Goal: Transaction & Acquisition: Obtain resource

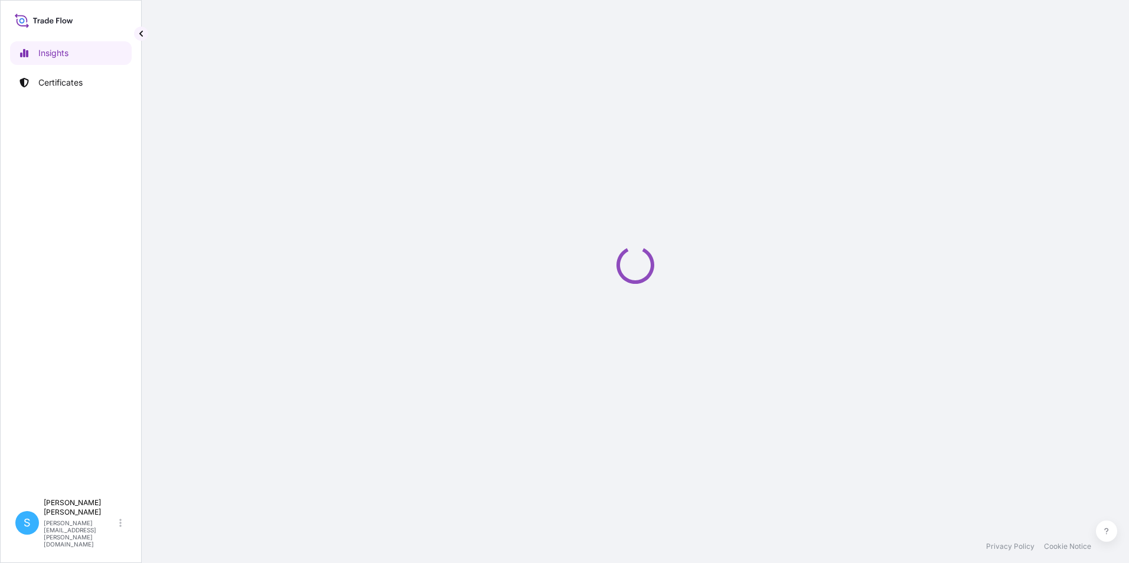
select select "2025"
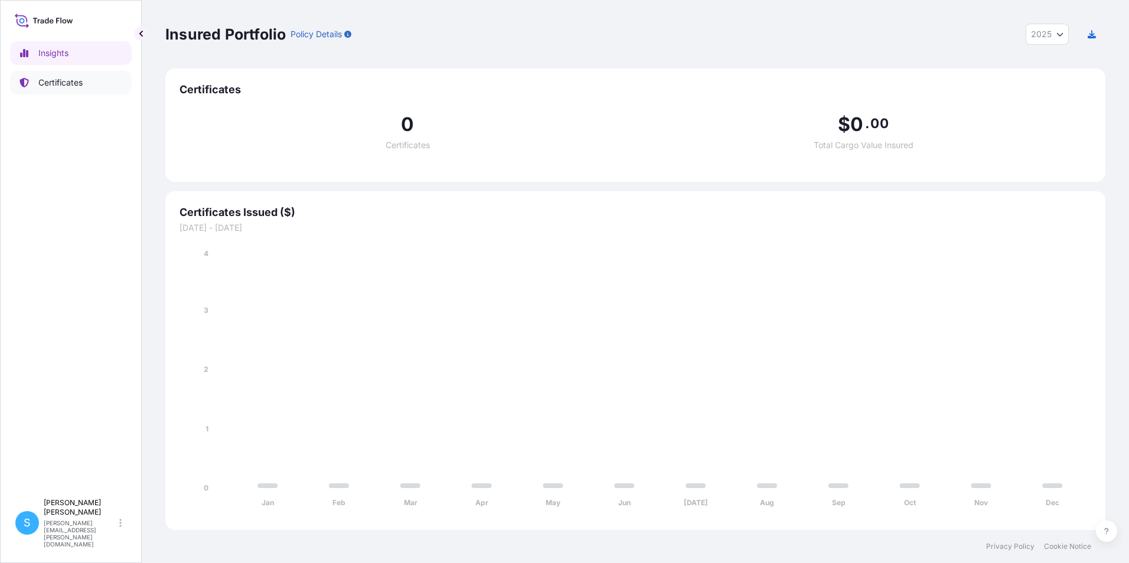
click at [82, 80] on p "Certificates" at bounding box center [60, 83] width 44 height 12
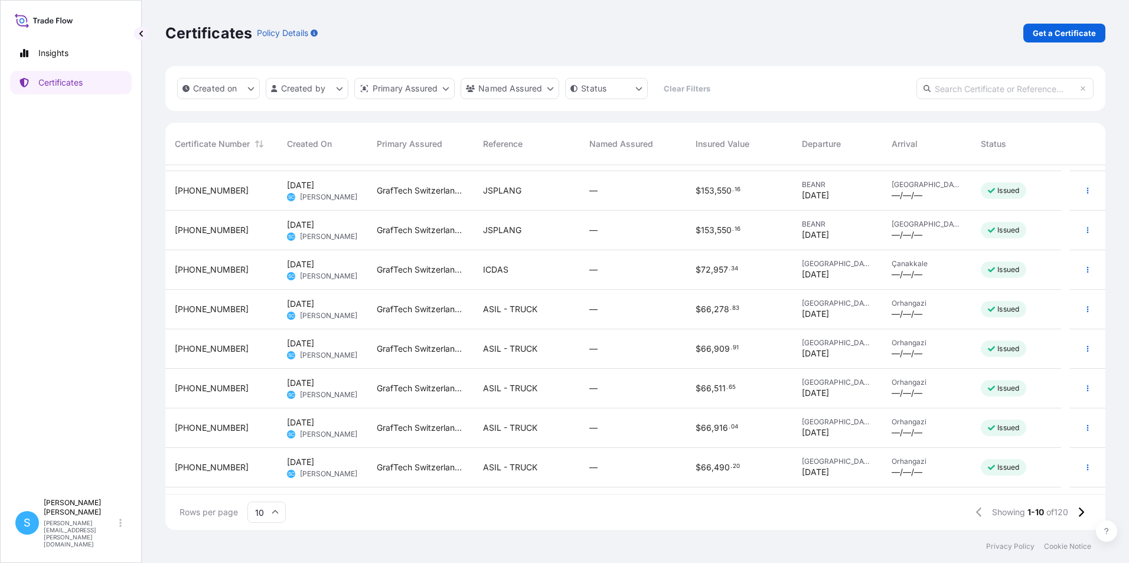
scroll to position [67, 0]
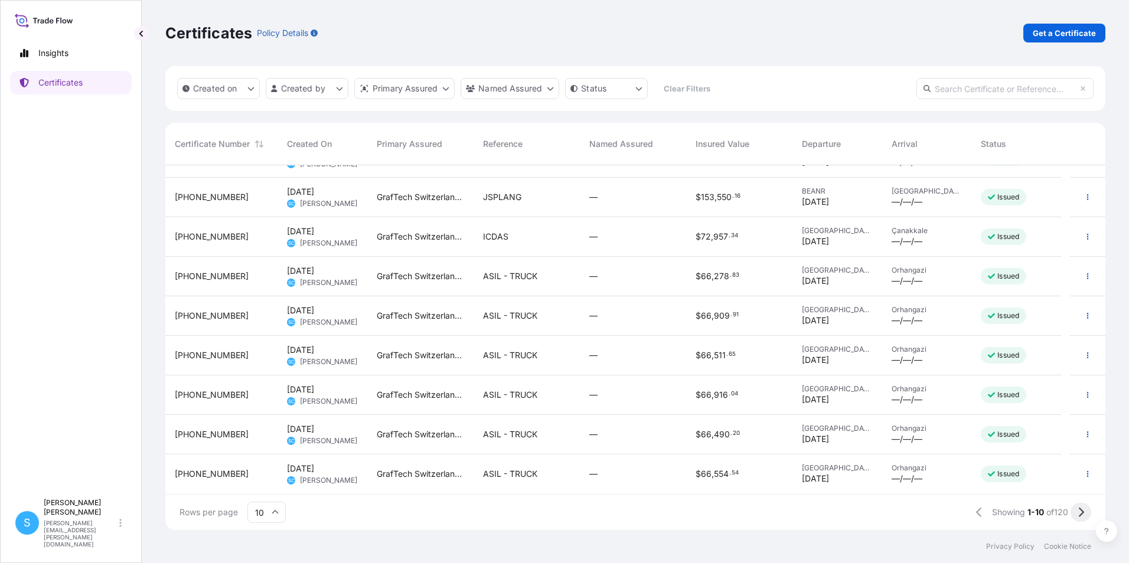
click at [1082, 511] on icon at bounding box center [1081, 512] width 5 height 9
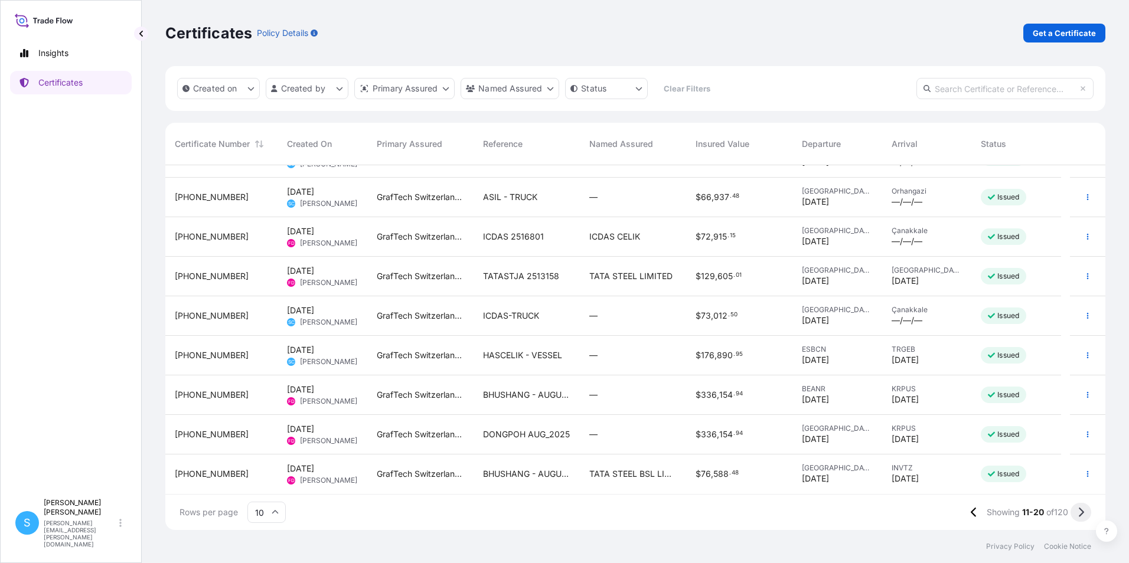
click at [1086, 511] on button at bounding box center [1080, 512] width 21 height 19
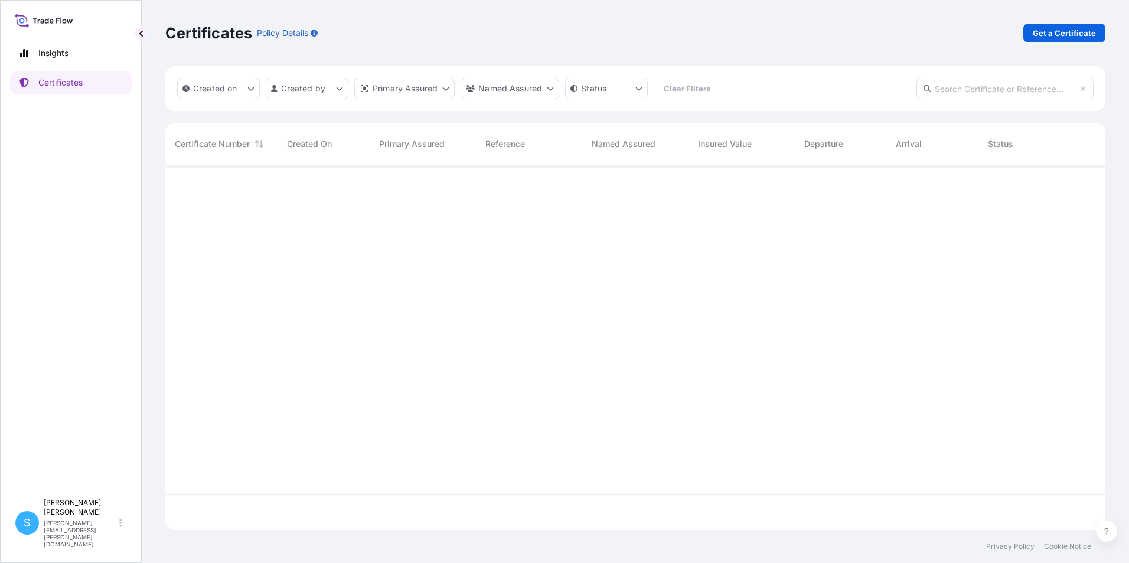
scroll to position [0, 0]
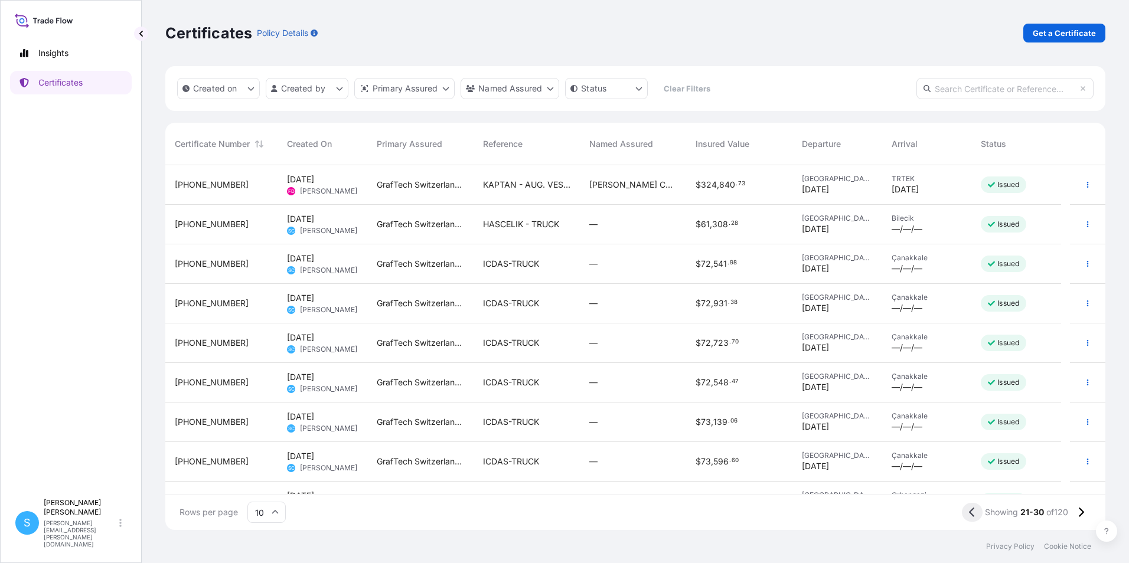
click at [974, 515] on button at bounding box center [972, 512] width 21 height 19
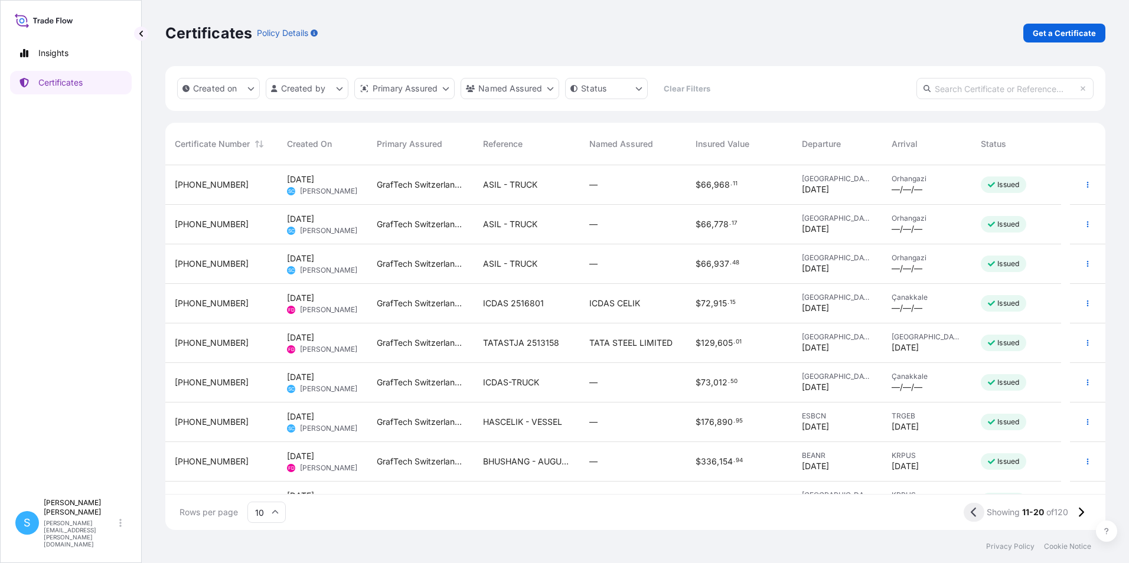
click at [973, 508] on icon at bounding box center [974, 512] width 6 height 11
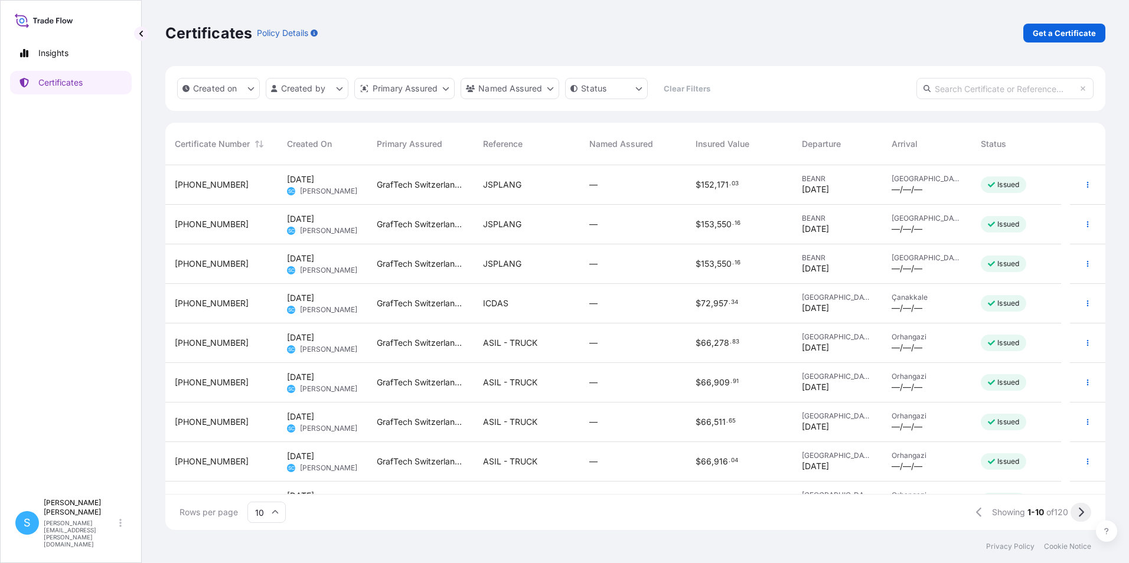
click at [1077, 509] on icon at bounding box center [1080, 512] width 6 height 11
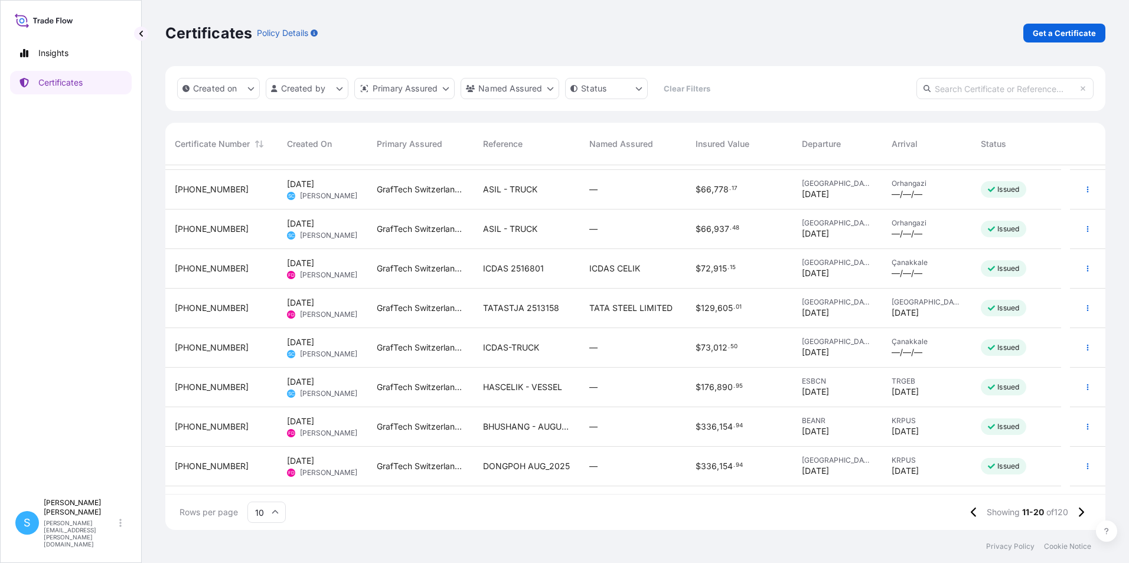
scroll to position [67, 0]
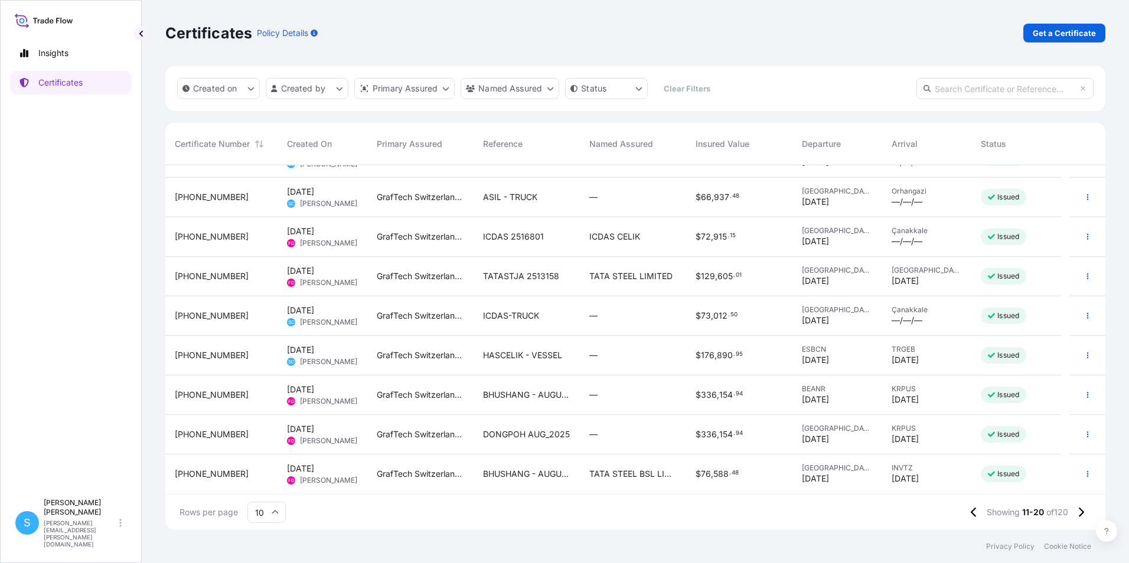
click at [533, 437] on span "DONGPOH AUG_2025" at bounding box center [526, 435] width 87 height 12
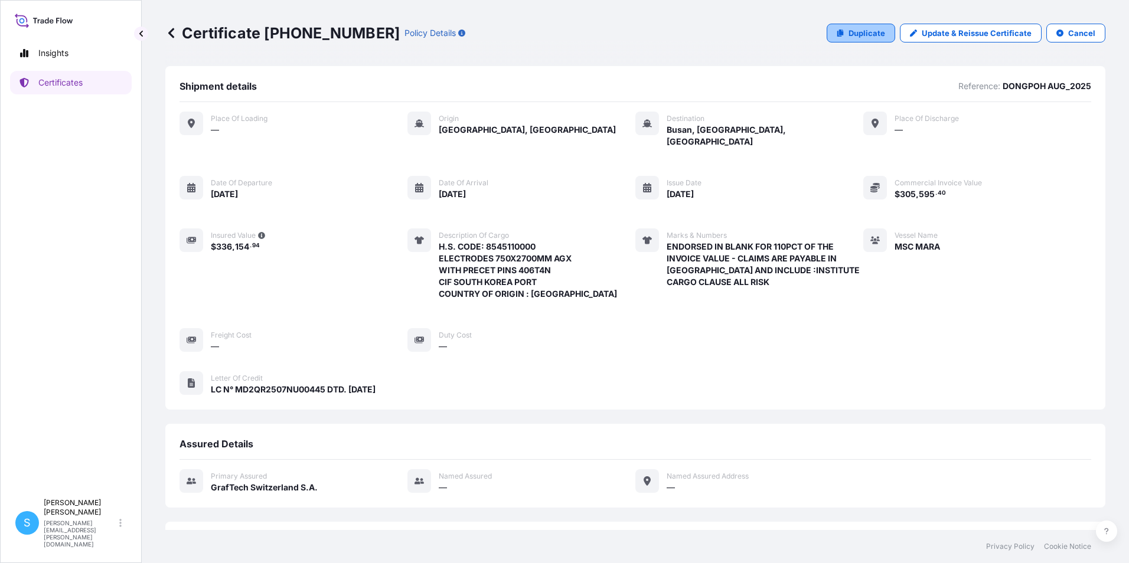
click at [878, 30] on p "Duplicate" at bounding box center [866, 33] width 37 height 12
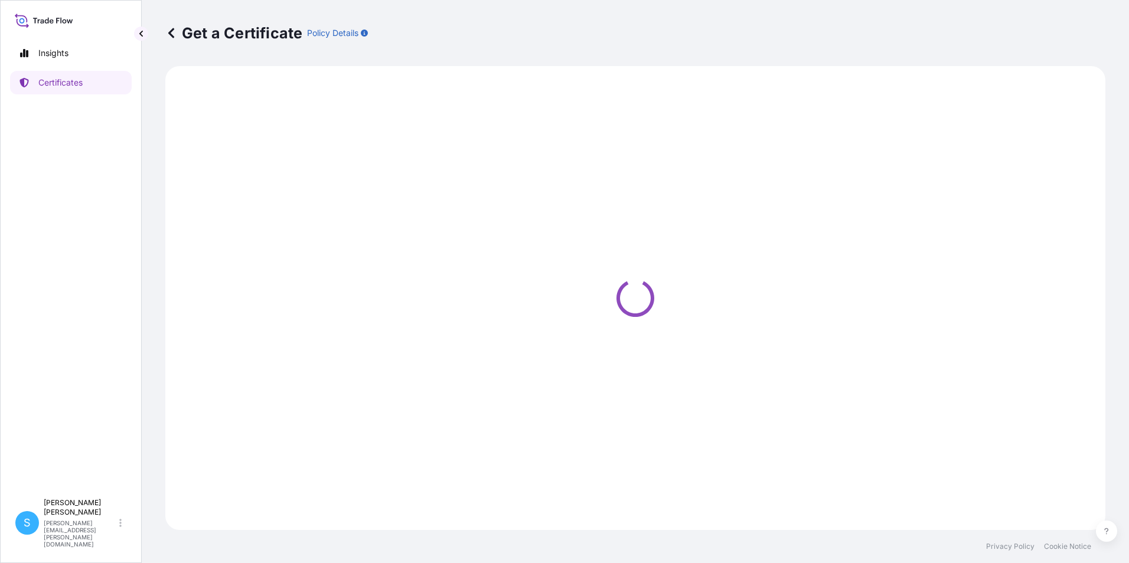
select select "Ocean Vessel"
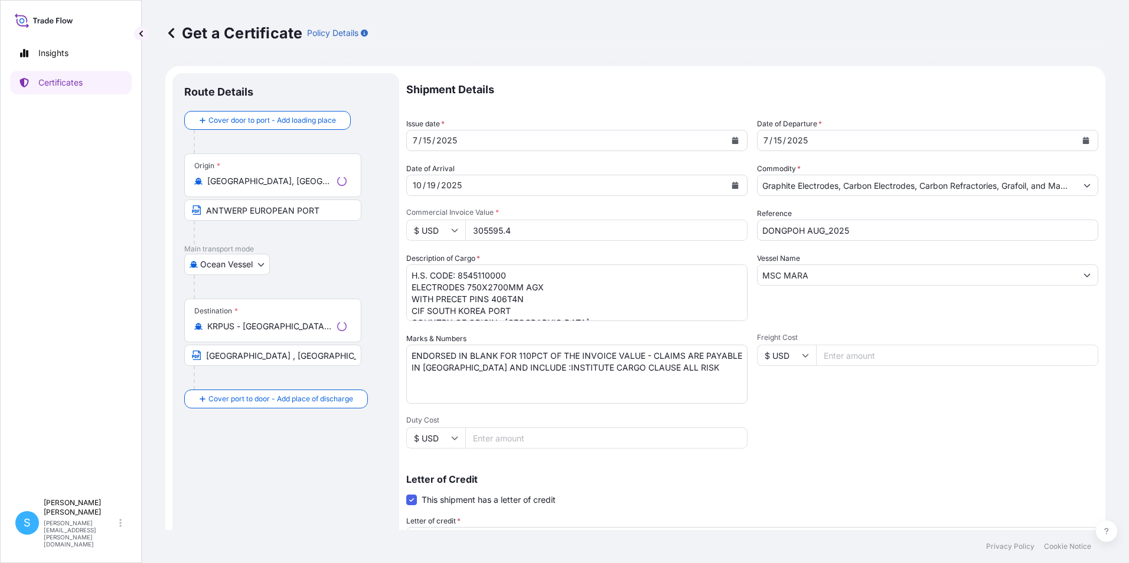
select select "31801"
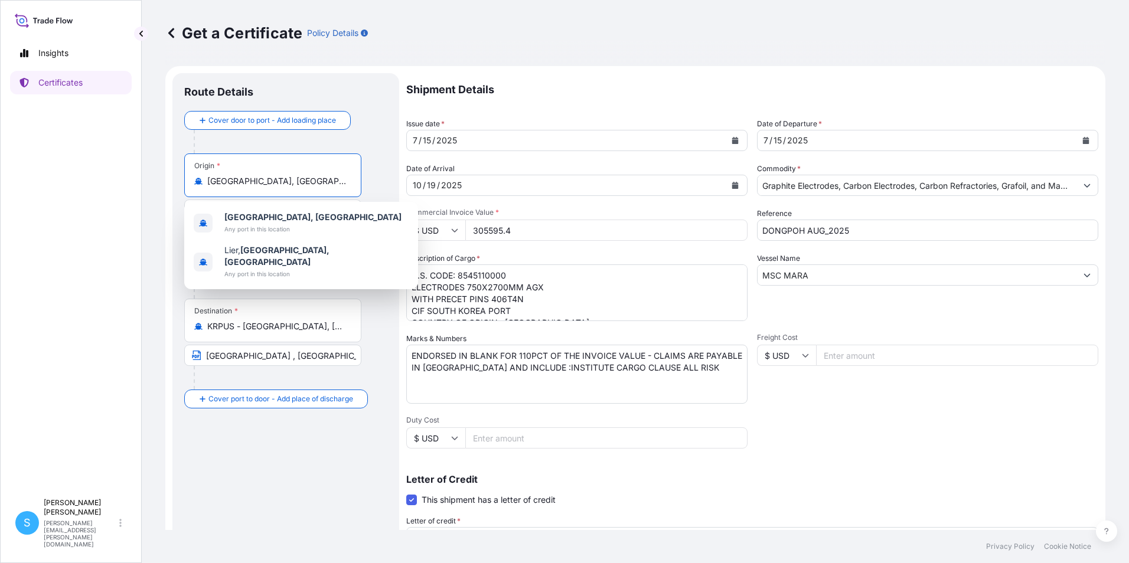
drag, startPoint x: 305, startPoint y: 182, endPoint x: 173, endPoint y: 207, distance: 134.1
click at [173, 207] on div "Route Details Cover door to port - Add loading place Place of loading Road / [G…" at bounding box center [285, 415] width 227 height 685
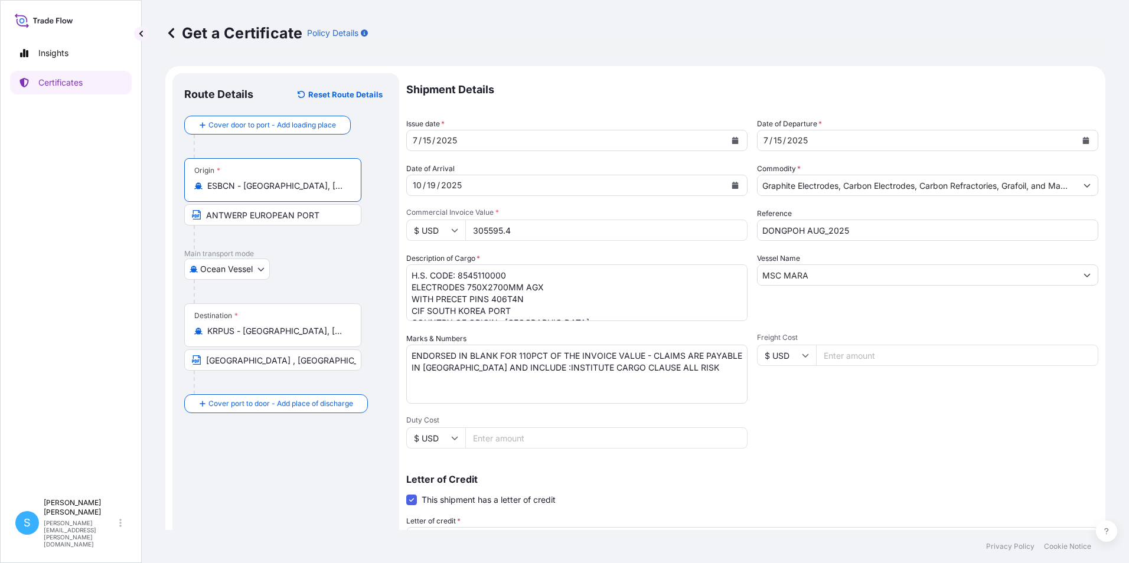
type input "ESBCN - [GEOGRAPHIC_DATA], [GEOGRAPHIC_DATA]"
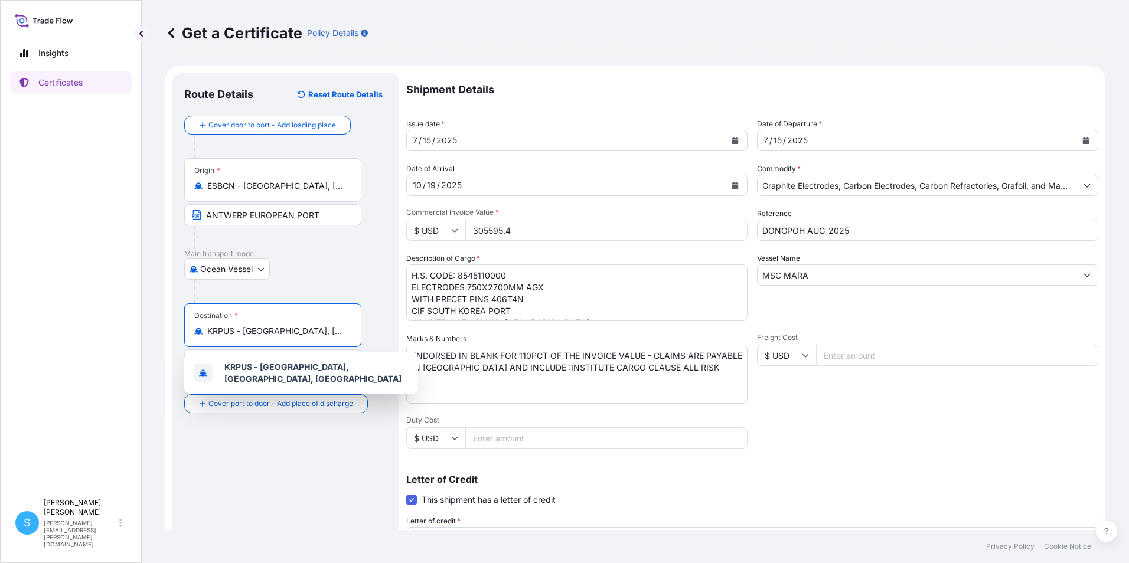
click at [343, 328] on input "KRPUS - [GEOGRAPHIC_DATA], [GEOGRAPHIC_DATA], [GEOGRAPHIC_DATA]" at bounding box center [276, 331] width 139 height 12
drag, startPoint x: 337, startPoint y: 326, endPoint x: 77, endPoint y: 327, distance: 259.8
click at [78, 327] on div "Insights Certificates S [PERSON_NAME] [PERSON_NAME][EMAIL_ADDRESS][PERSON_NAME]…" at bounding box center [564, 281] width 1129 height 563
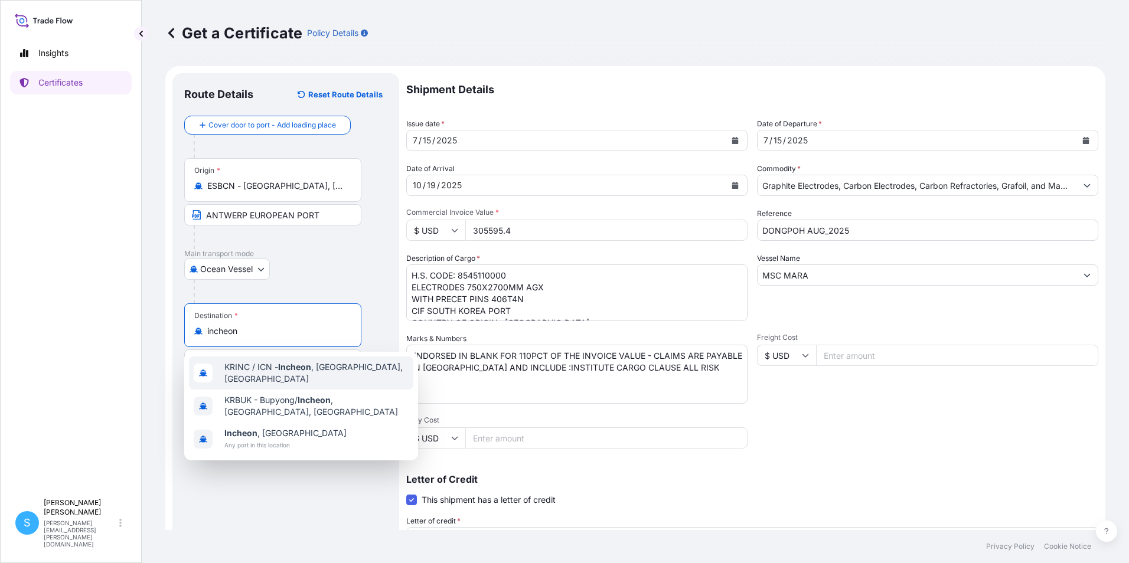
click at [264, 383] on div "KRINC / ICN - [GEOGRAPHIC_DATA] , [GEOGRAPHIC_DATA], [GEOGRAPHIC_DATA]" at bounding box center [301, 373] width 224 height 33
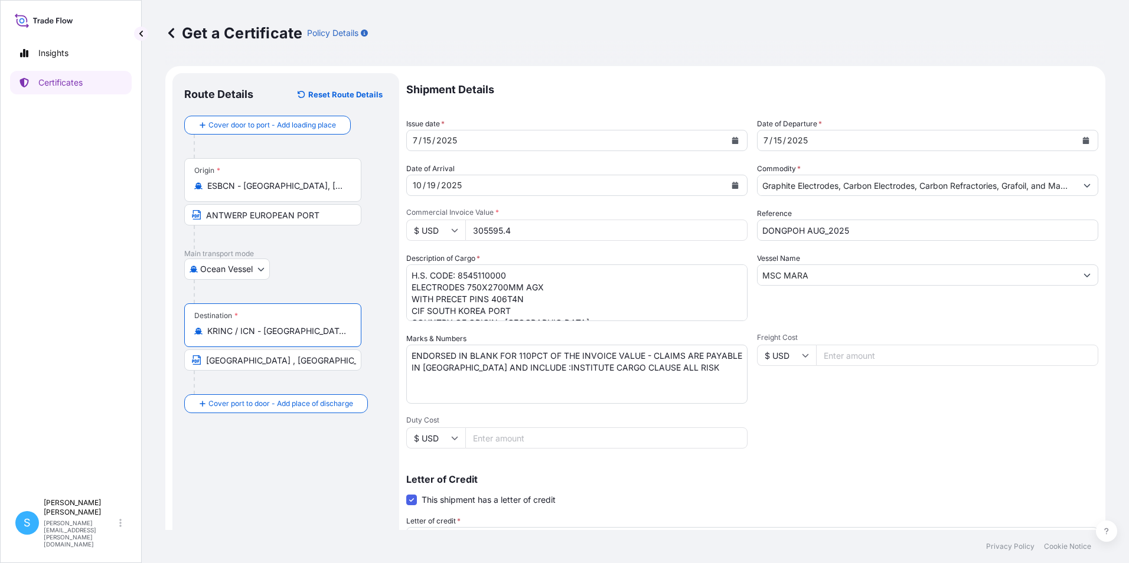
type input "KRINC / ICN - [GEOGRAPHIC_DATA], [GEOGRAPHIC_DATA], [GEOGRAPHIC_DATA]"
click at [331, 364] on input "[GEOGRAPHIC_DATA] , [GEOGRAPHIC_DATA]" at bounding box center [272, 359] width 177 height 21
drag, startPoint x: 192, startPoint y: 364, endPoint x: 139, endPoint y: 367, distance: 52.6
click at [147, 366] on div "Get a Certificate Policy Details Route Details Reset Route Details Cover door t…" at bounding box center [635, 265] width 987 height 530
click at [300, 378] on div at bounding box center [278, 383] width 168 height 24
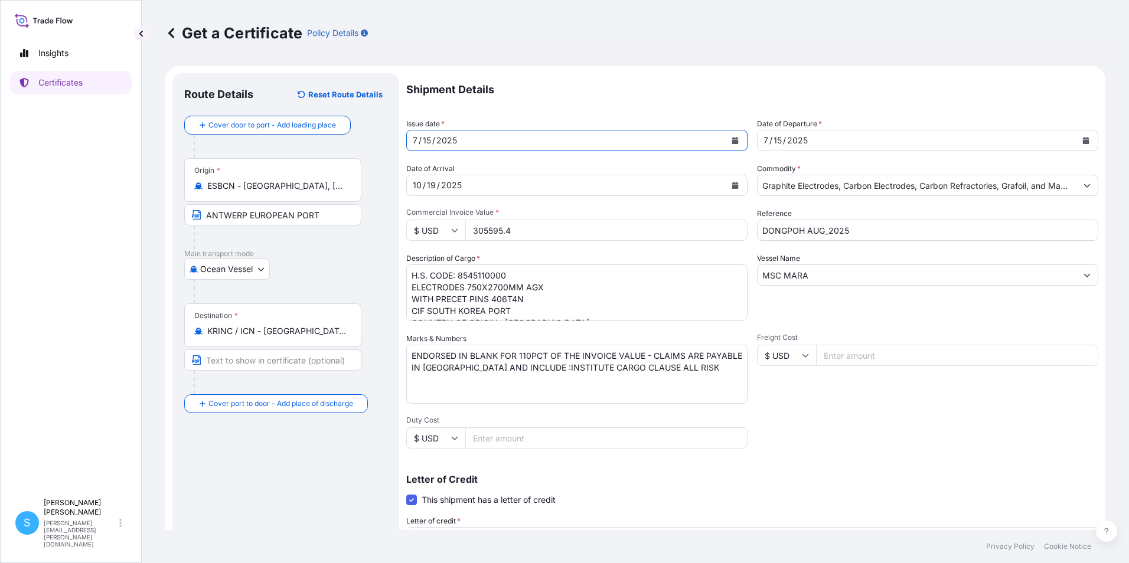
click at [734, 139] on button "Calendar" at bounding box center [735, 140] width 19 height 19
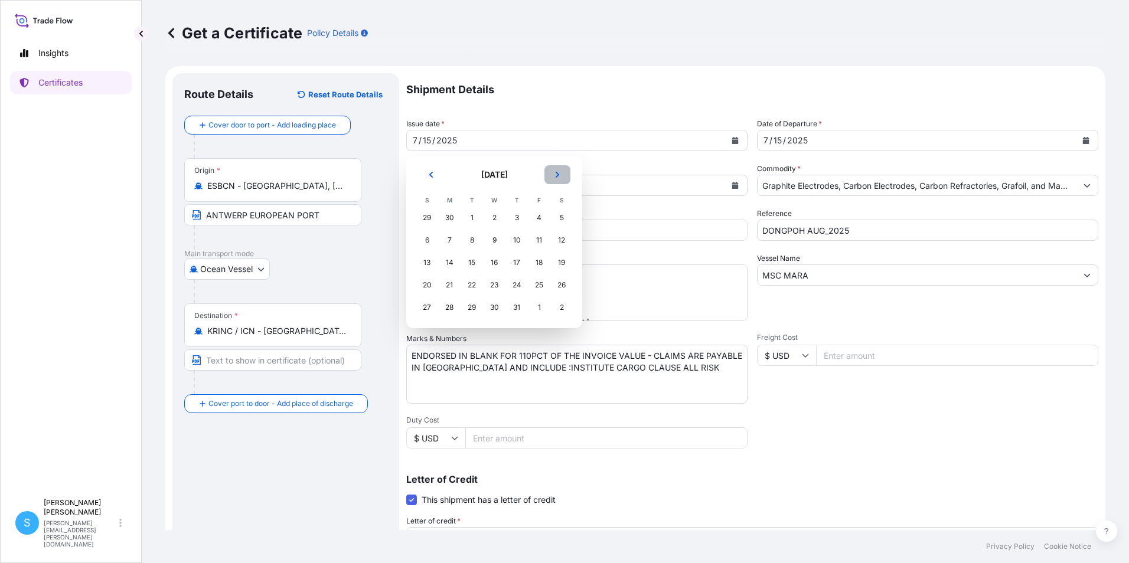
click at [560, 172] on icon "Next" at bounding box center [557, 174] width 7 height 7
click at [520, 287] on div "21" at bounding box center [516, 285] width 21 height 21
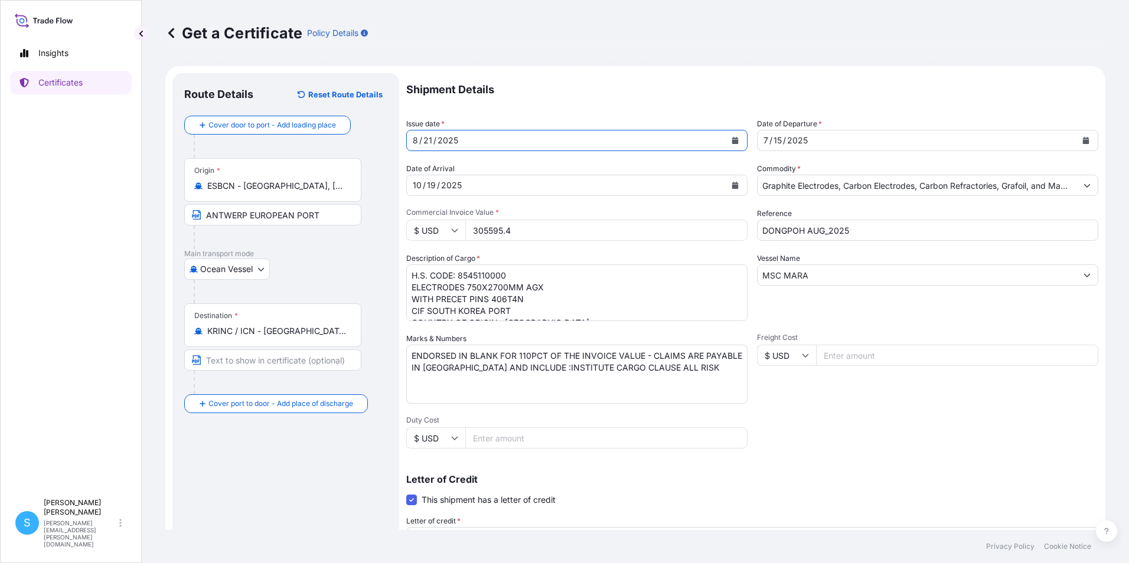
click at [839, 143] on div "[DATE]" at bounding box center [916, 140] width 319 height 21
click at [1078, 139] on button "Calendar" at bounding box center [1085, 140] width 19 height 19
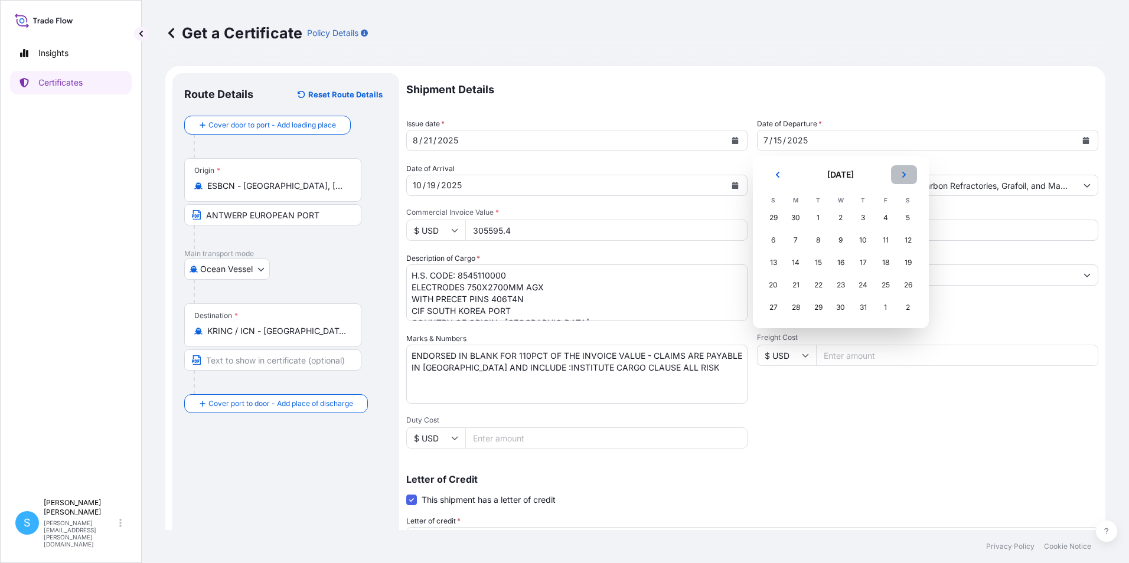
click at [905, 177] on icon "Next" at bounding box center [903, 174] width 7 height 7
click at [864, 291] on div "21" at bounding box center [862, 285] width 21 height 21
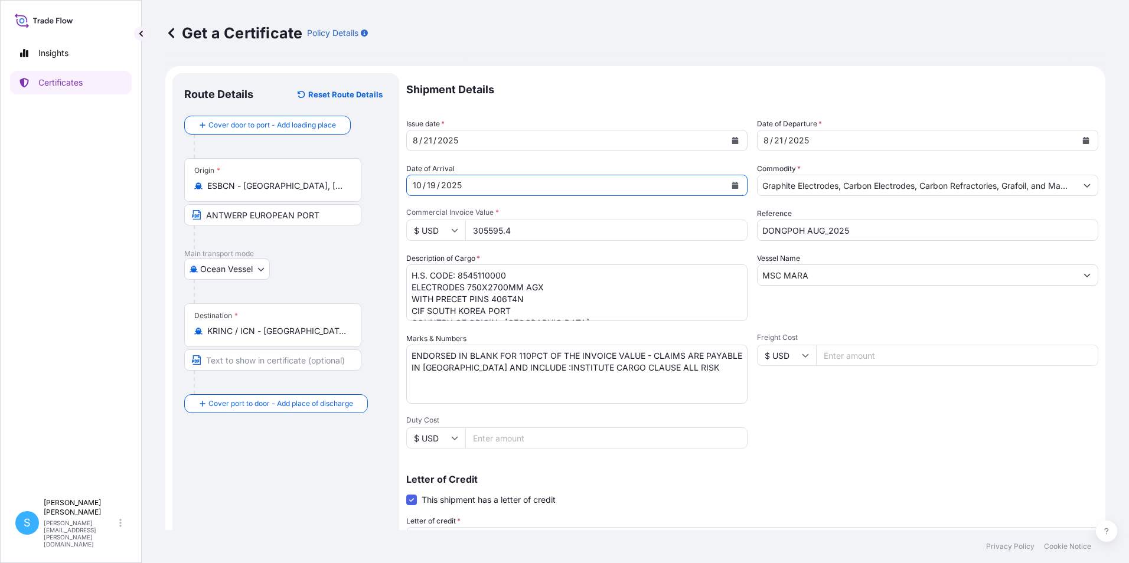
click at [411, 178] on div "[DATE]" at bounding box center [566, 185] width 319 height 21
click at [480, 182] on div "[DATE]" at bounding box center [566, 185] width 319 height 21
click at [419, 184] on div "[DATE]" at bounding box center [566, 185] width 319 height 21
drag, startPoint x: 414, startPoint y: 182, endPoint x: 503, endPoint y: 184, distance: 88.6
click at [503, 184] on div "[DATE]" at bounding box center [566, 185] width 319 height 21
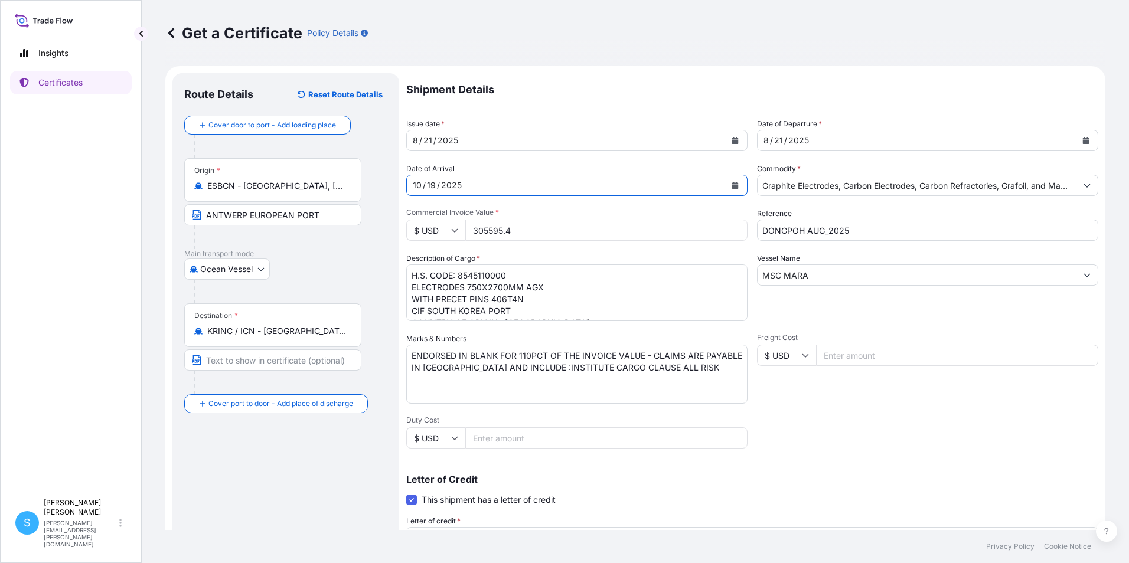
click at [502, 184] on div "[DATE]" at bounding box center [566, 185] width 319 height 21
click at [503, 184] on div "[DATE]" at bounding box center [566, 185] width 319 height 21
click at [513, 210] on div "Shipment Details Issue date * [DATE] Date of Departure * [DATE] Date of Arrival…" at bounding box center [752, 399] width 692 height 652
click at [490, 185] on div "[DATE]" at bounding box center [566, 185] width 319 height 21
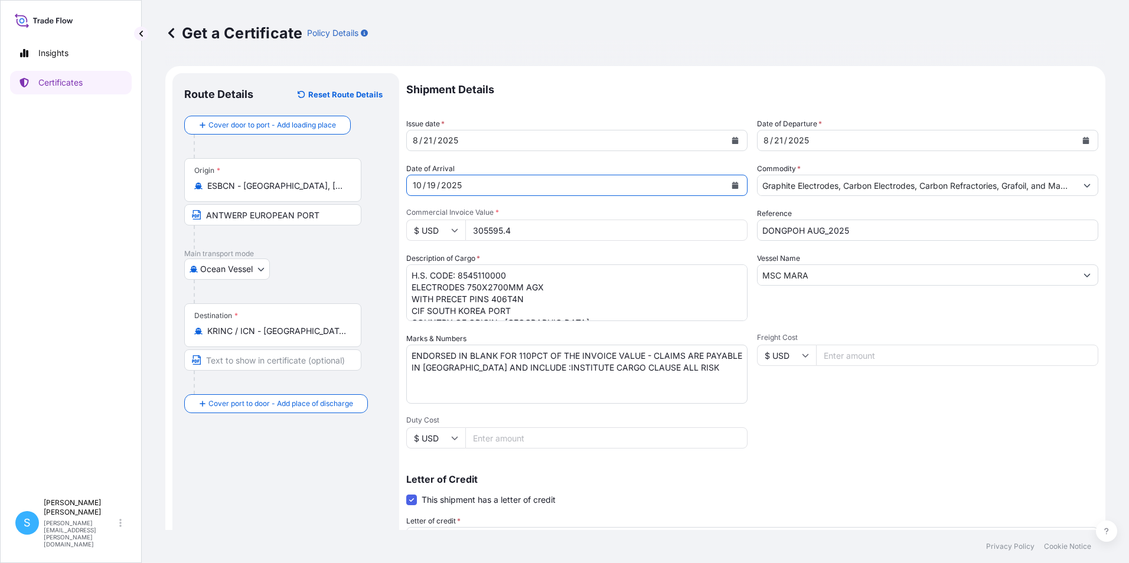
click at [459, 188] on div "[DATE]" at bounding box center [566, 185] width 319 height 21
drag, startPoint x: 453, startPoint y: 187, endPoint x: 460, endPoint y: 185, distance: 6.9
click at [453, 187] on div "2025" at bounding box center [451, 185] width 23 height 14
click at [457, 191] on div "2025" at bounding box center [451, 185] width 23 height 14
drag, startPoint x: 460, startPoint y: 186, endPoint x: 394, endPoint y: 188, distance: 66.1
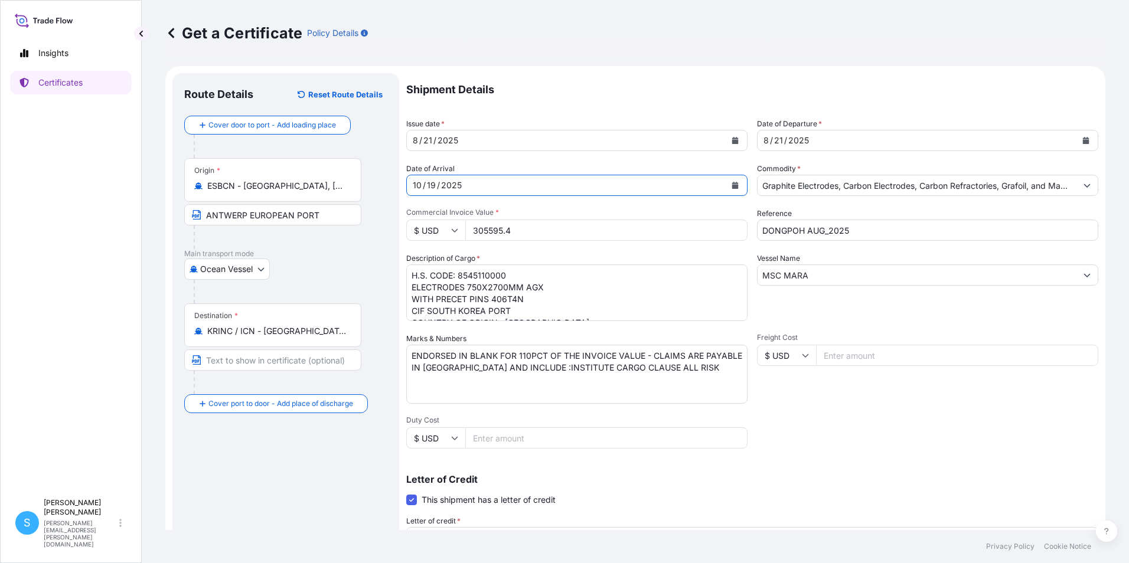
click at [394, 188] on form "Route Details Reset Route Details Cover door to port - Add loading place Place …" at bounding box center [635, 416] width 940 height 700
click at [417, 190] on div "10" at bounding box center [416, 185] width 11 height 14
click at [417, 184] on div "10" at bounding box center [416, 185] width 11 height 14
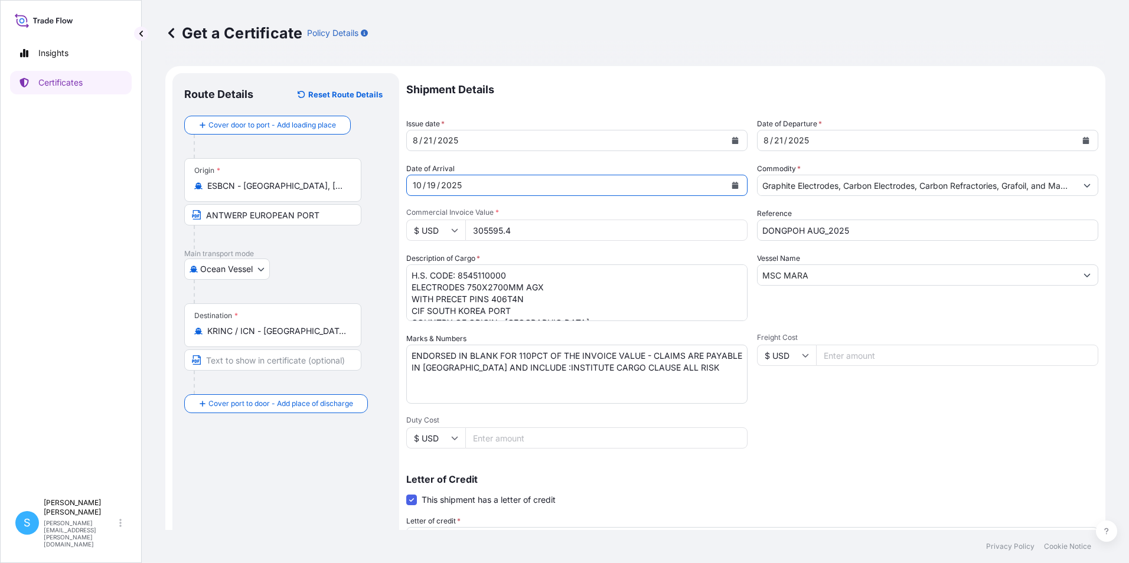
click at [528, 192] on div "[DATE]" at bounding box center [566, 185] width 319 height 21
click at [732, 185] on icon "Calendar" at bounding box center [735, 185] width 6 height 7
click at [462, 186] on div "2025" at bounding box center [451, 185] width 23 height 14
drag, startPoint x: 462, startPoint y: 186, endPoint x: 394, endPoint y: 188, distance: 67.9
click at [394, 188] on form "Route Details Reset Route Details Cover door to port - Add loading place Place …" at bounding box center [635, 416] width 940 height 700
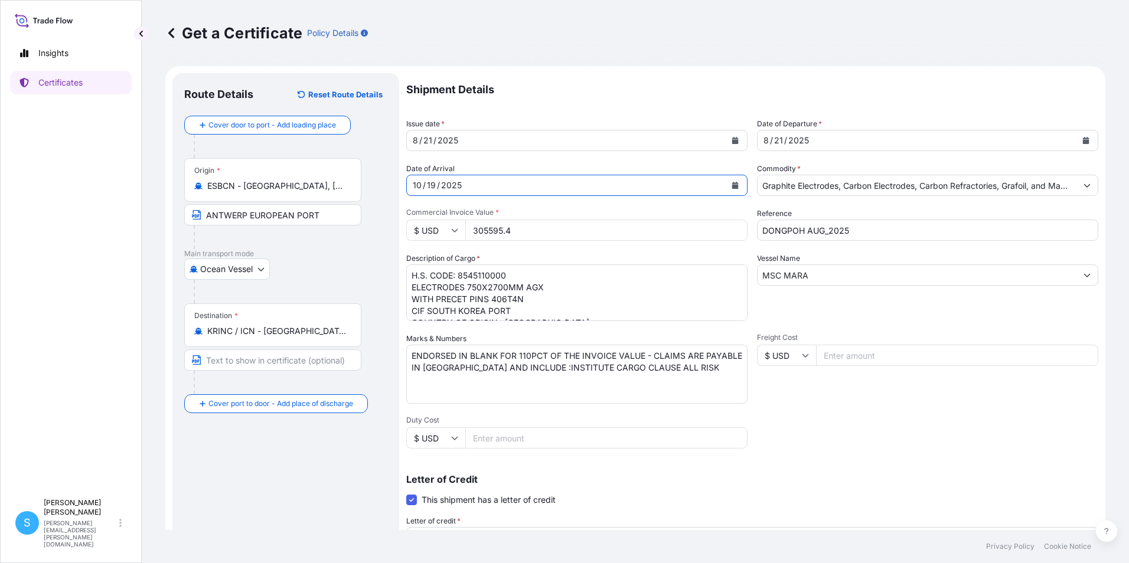
click at [413, 185] on div "10" at bounding box center [416, 185] width 11 height 14
drag, startPoint x: 525, startPoint y: 234, endPoint x: 397, endPoint y: 242, distance: 129.0
click at [397, 242] on form "Route Details Reset Route Details Cover door to port - Add loading place Place …" at bounding box center [635, 416] width 940 height 700
drag, startPoint x: 588, startPoint y: 233, endPoint x: 402, endPoint y: 228, distance: 186.0
click at [402, 228] on form "Route Details Reset Route Details Cover door to port - Add loading place Place …" at bounding box center [635, 416] width 940 height 700
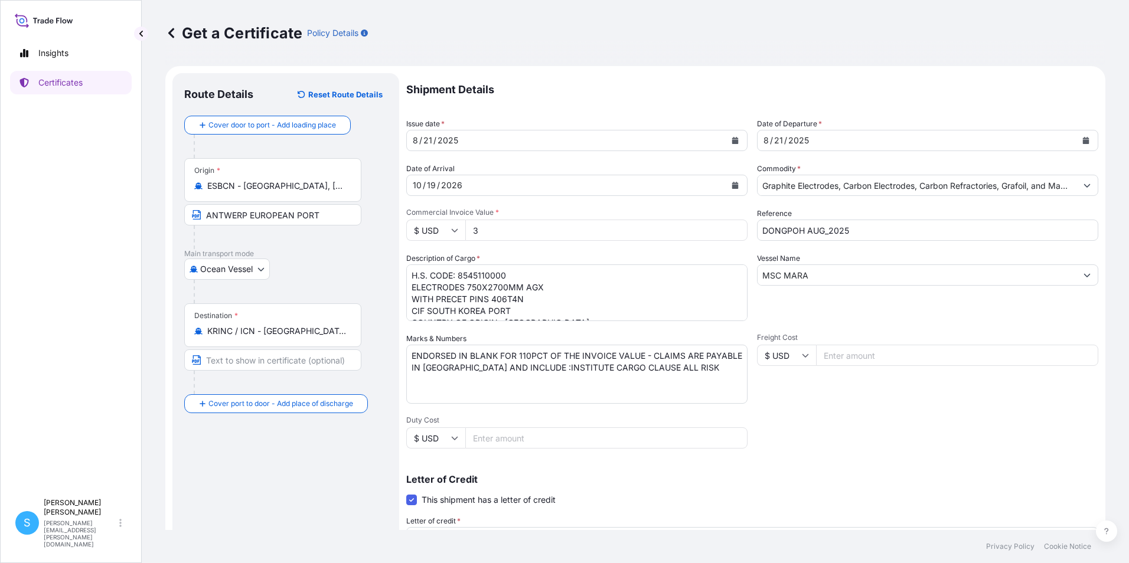
type input "305595.4"
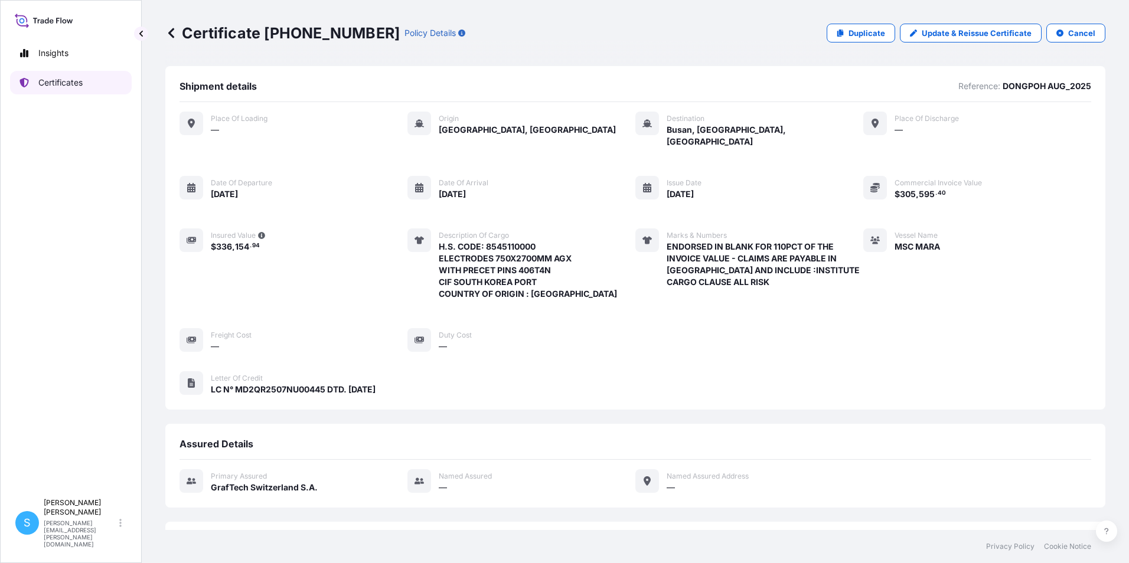
click at [39, 81] on link "Certificates" at bounding box center [71, 83] width 122 height 24
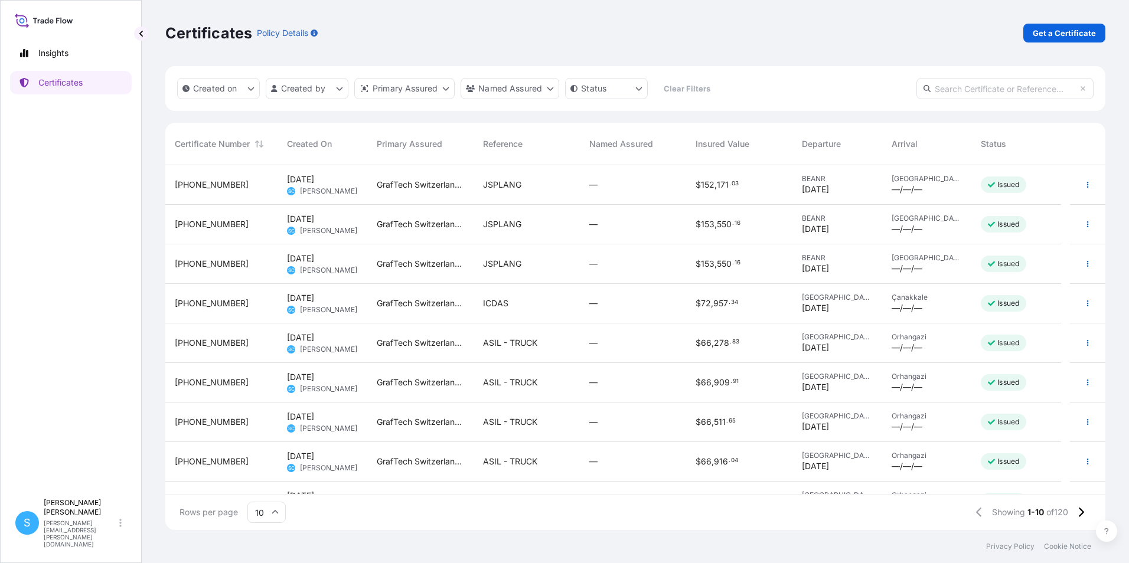
scroll to position [67, 0]
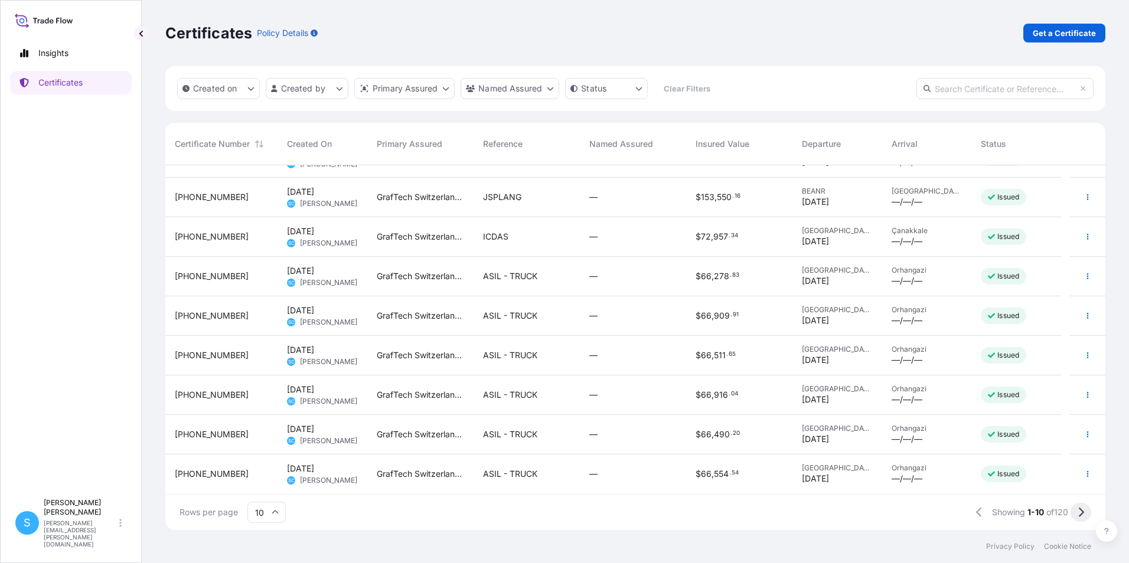
click at [1082, 511] on icon at bounding box center [1081, 512] width 5 height 9
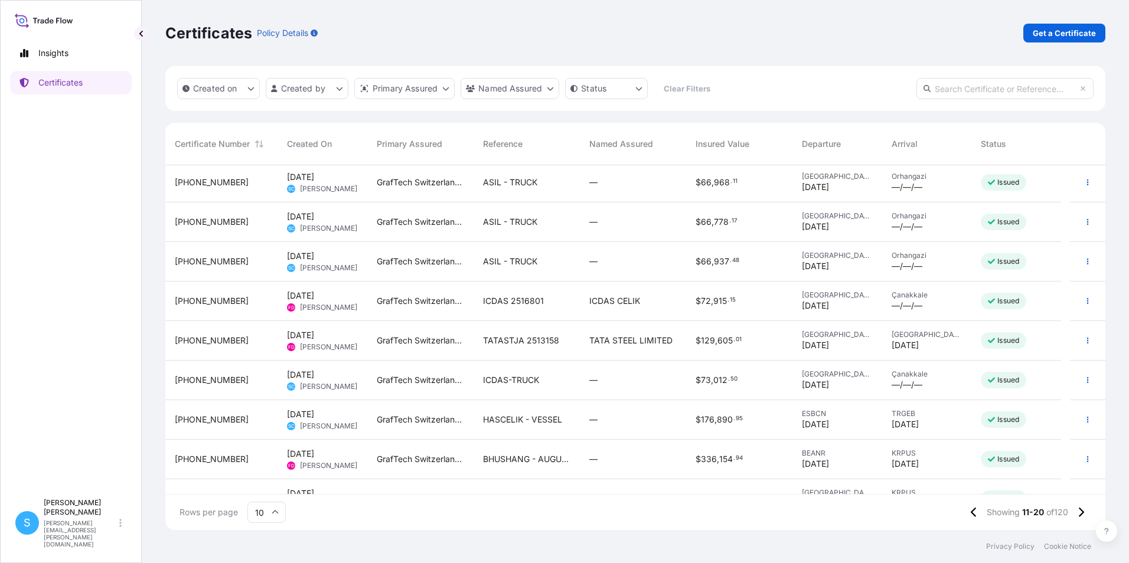
scroll to position [0, 0]
click at [81, 80] on p "Certificates" at bounding box center [60, 83] width 44 height 12
click at [1076, 35] on p "Get a Certificate" at bounding box center [1064, 33] width 63 height 12
select select "Barge"
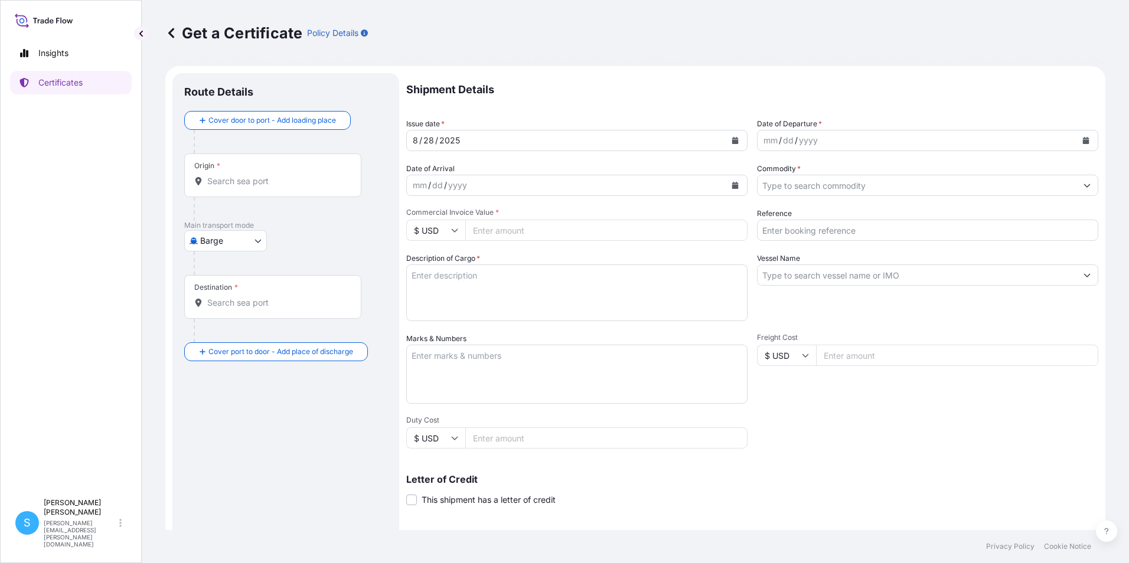
click at [226, 179] on input "Origin *" at bounding box center [276, 181] width 139 height 12
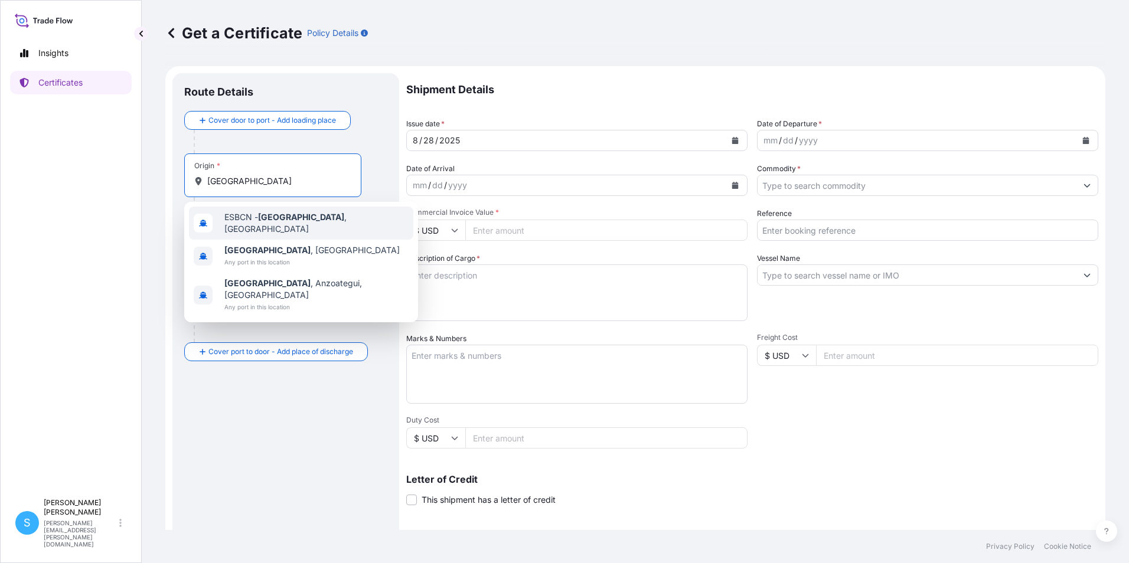
click at [298, 211] on div "ESBCN - [GEOGRAPHIC_DATA] , [GEOGRAPHIC_DATA]" at bounding box center [301, 223] width 224 height 33
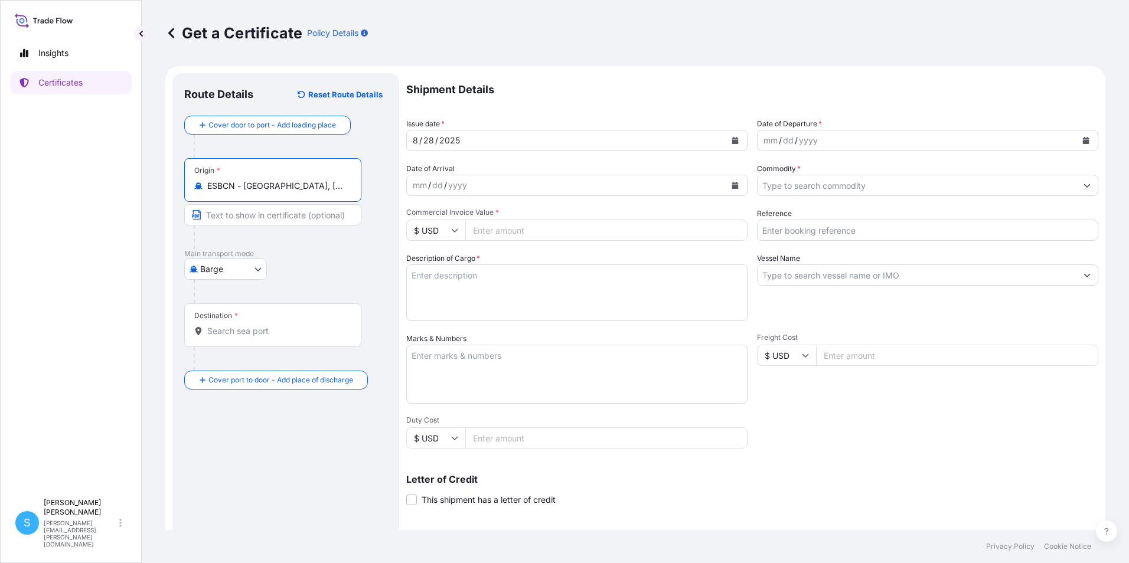
type input "ESBCN - [GEOGRAPHIC_DATA], [GEOGRAPHIC_DATA]"
click at [240, 275] on body "3 options available. Insights Certificates S [PERSON_NAME] [PERSON_NAME][EMAIL_…" at bounding box center [564, 281] width 1129 height 563
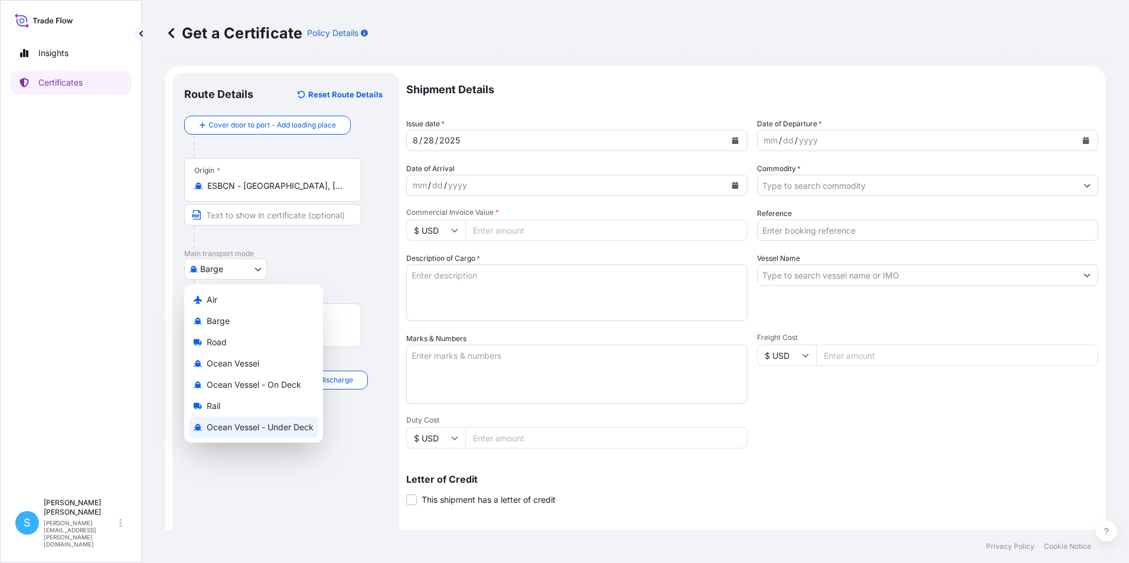
click at [235, 427] on span "Ocean Vessel - Under Deck" at bounding box center [260, 428] width 107 height 12
select select "Ocean Vessel - Under Deck"
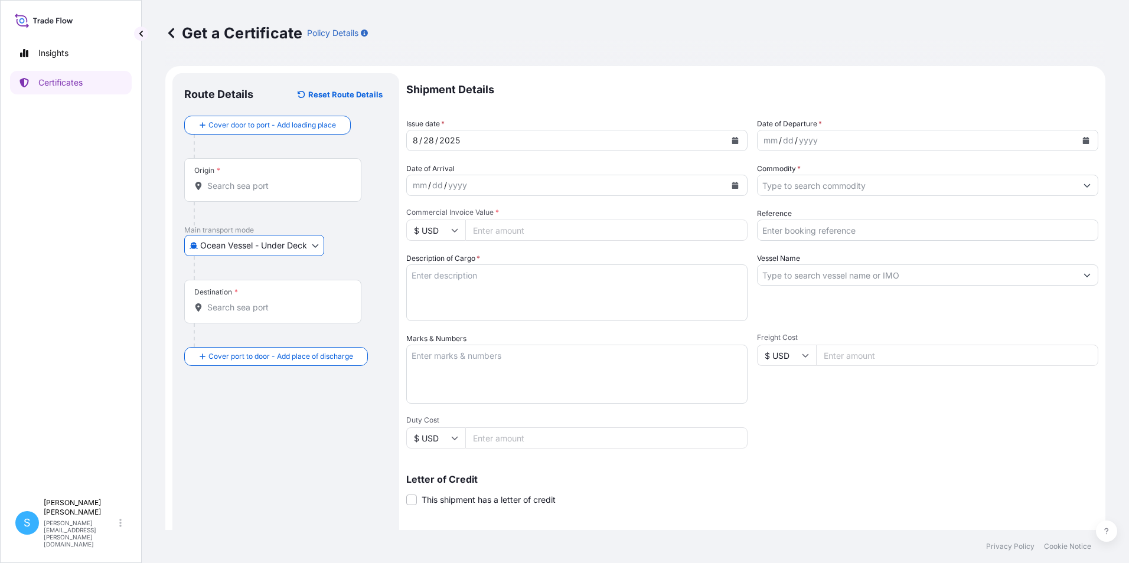
click at [224, 311] on input "Destination *" at bounding box center [276, 308] width 139 height 12
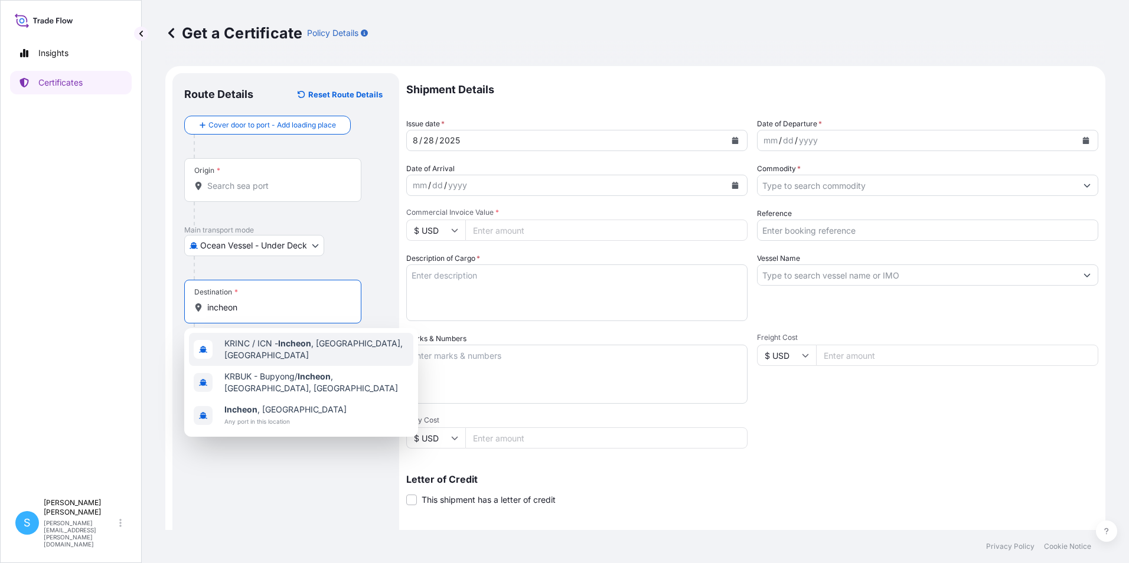
click at [257, 352] on span "KRINC / ICN - [GEOGRAPHIC_DATA] , [GEOGRAPHIC_DATA], [GEOGRAPHIC_DATA]" at bounding box center [316, 350] width 184 height 24
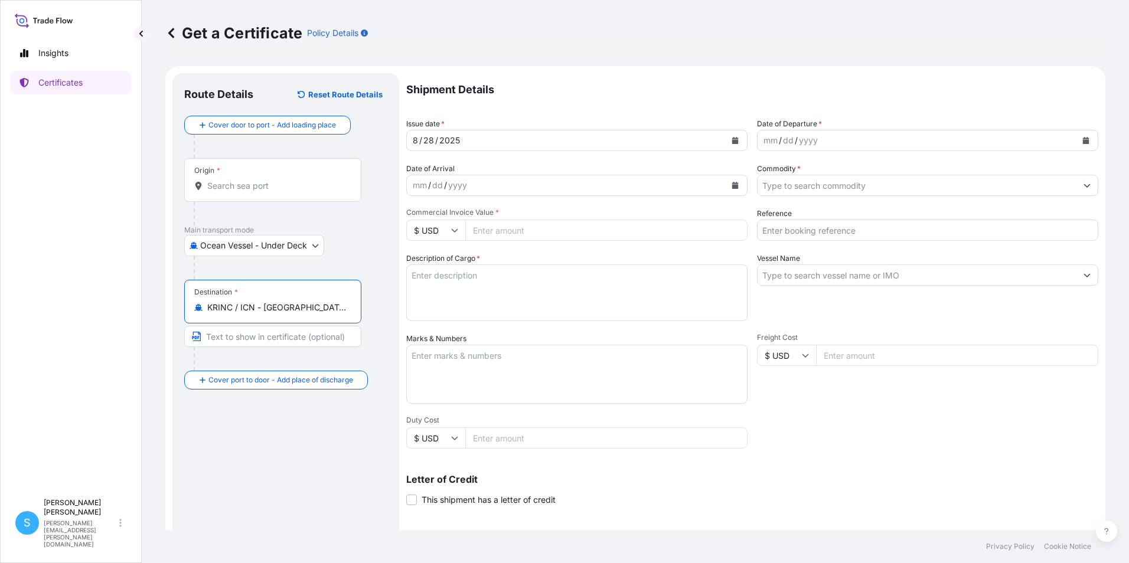
type input "KRINC / ICN - [GEOGRAPHIC_DATA], [GEOGRAPHIC_DATA], [GEOGRAPHIC_DATA]"
click at [733, 139] on icon "Calendar" at bounding box center [734, 140] width 7 height 7
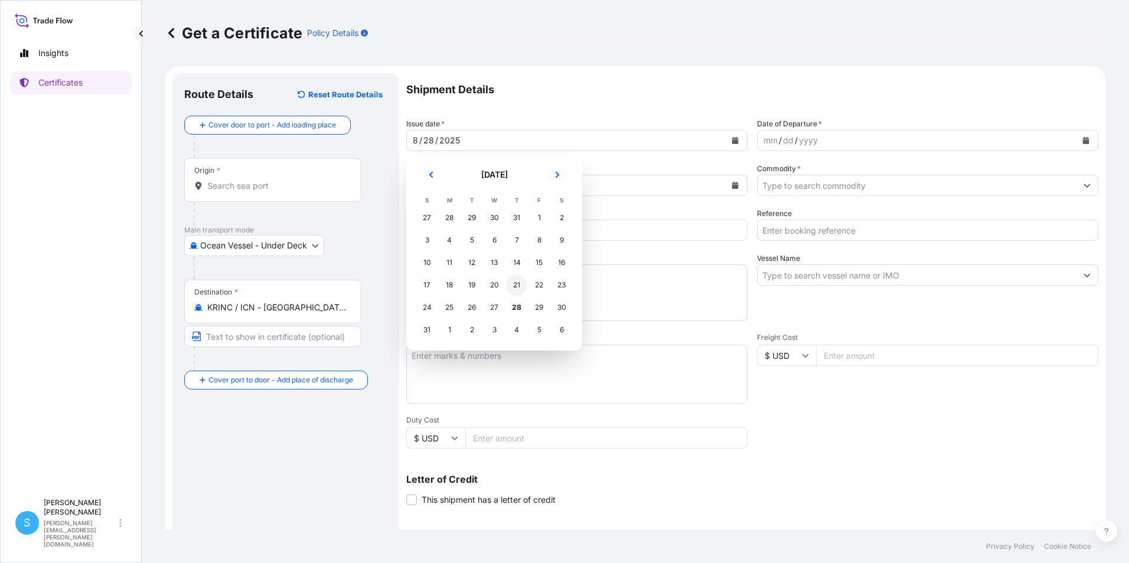
click at [518, 289] on div "21" at bounding box center [516, 285] width 21 height 21
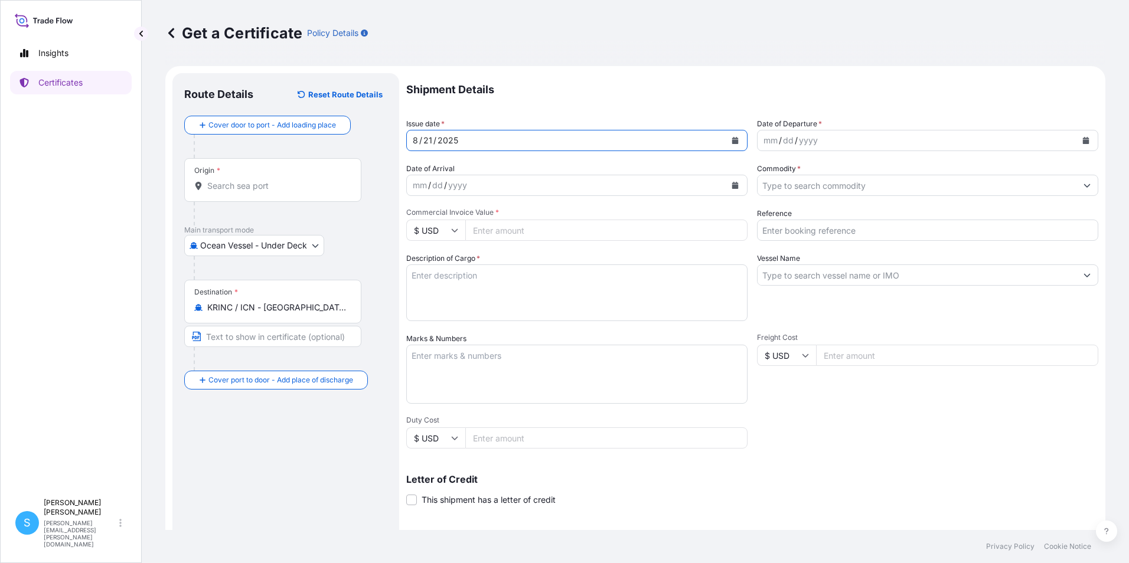
click at [782, 141] on div "dd" at bounding box center [788, 140] width 13 height 14
click at [1082, 139] on icon "Calendar" at bounding box center [1085, 140] width 7 height 7
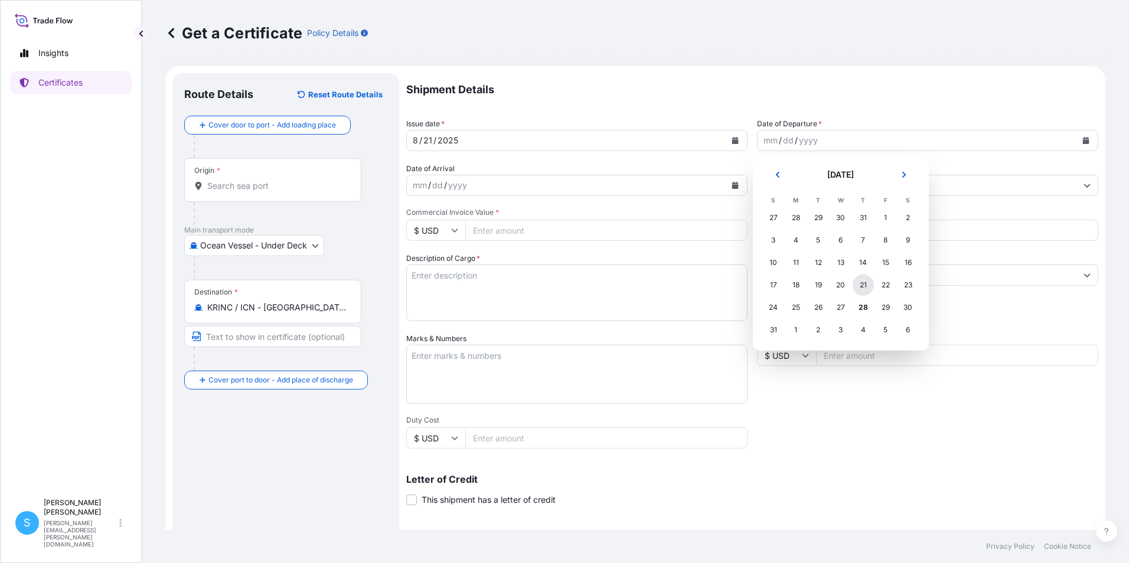
click at [862, 285] on div "21" at bounding box center [862, 285] width 21 height 21
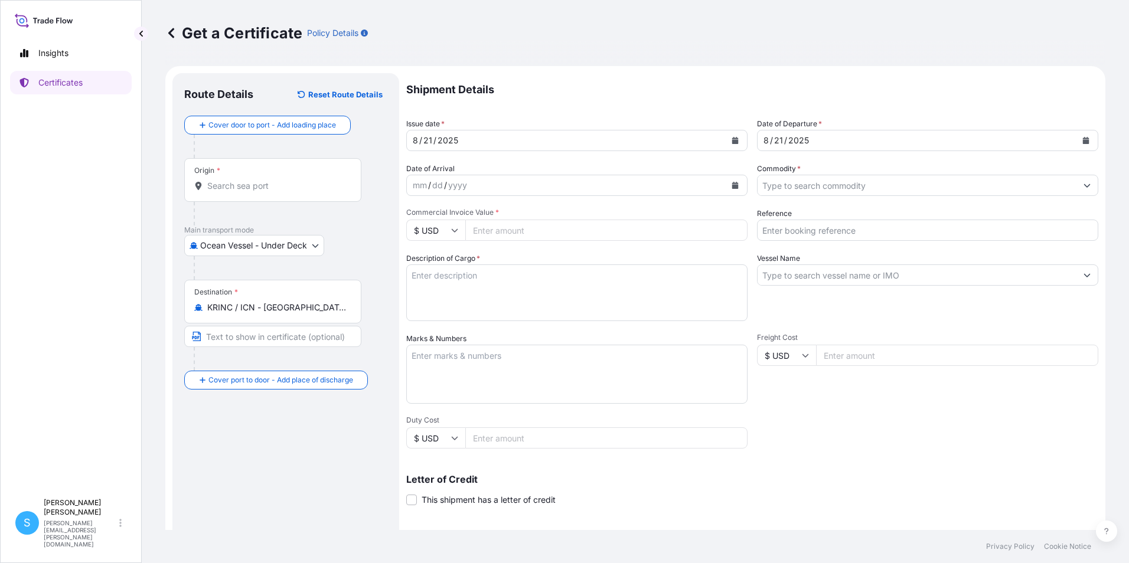
click at [508, 236] on input "Commercial Invoice Value *" at bounding box center [606, 230] width 282 height 21
type input "147419.47"
click at [531, 270] on textarea "Description of Cargo *" at bounding box center [576, 292] width 341 height 57
type textarea "e"
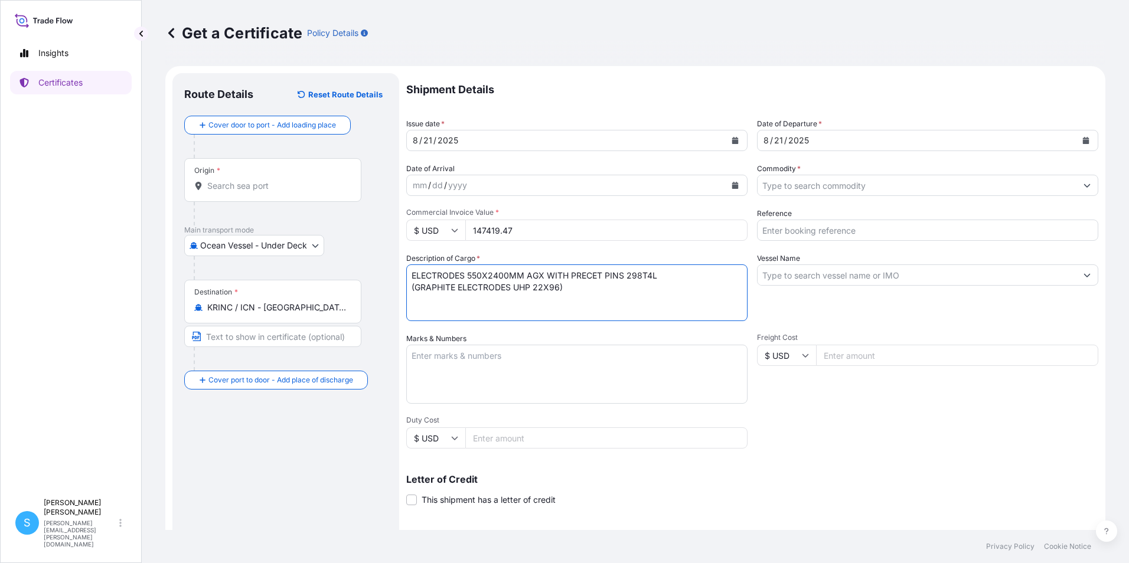
type textarea "ELECTRODES 550X2400MM AGX WITH PRECET PINS 298T4L (GRAPHITE ELECTRODES UHP 22X9…"
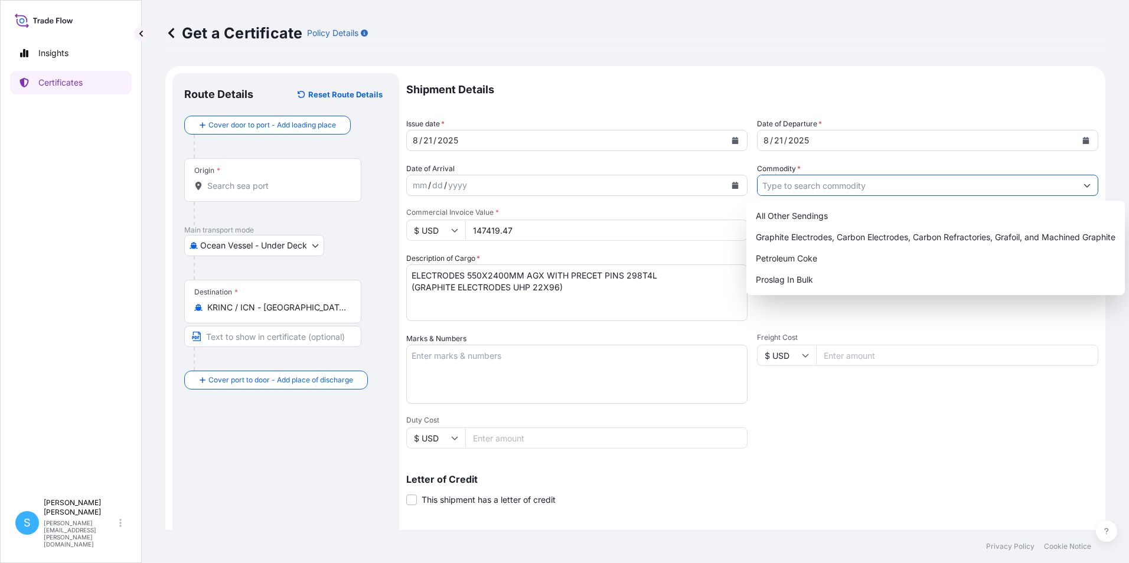
click at [838, 187] on input "Commodity *" at bounding box center [916, 185] width 319 height 21
click at [811, 241] on div "Graphite Electrodes, Carbon Electrodes, Carbon Refractories, Grafoil, and Machi…" at bounding box center [935, 237] width 369 height 21
type input "Graphite Electrodes, Carbon Electrodes, Carbon Refractories, Grafoil, and Machi…"
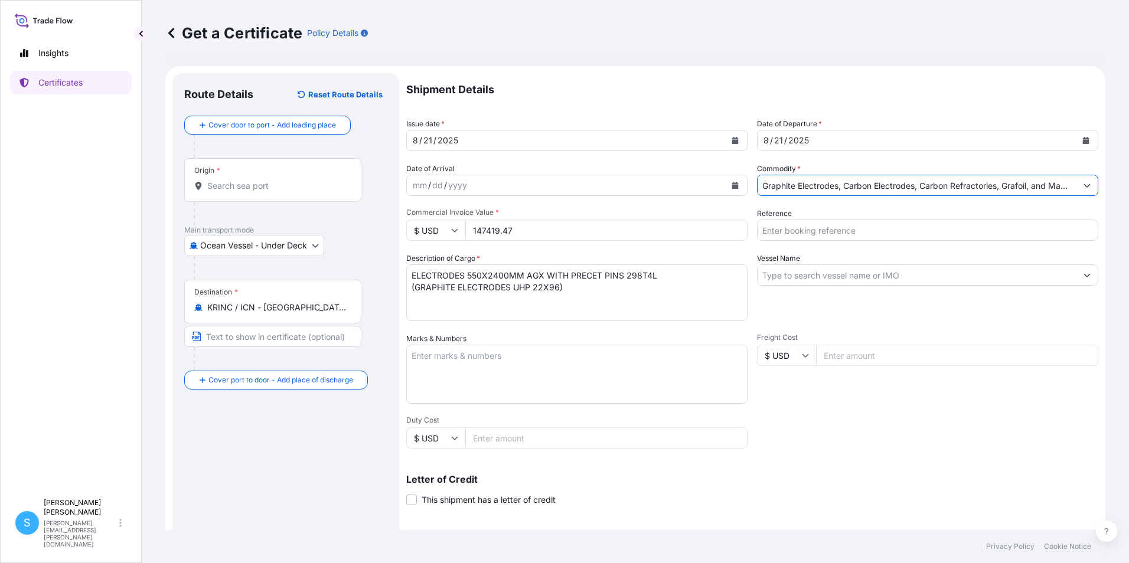
click at [814, 232] on input "Reference" at bounding box center [927, 230] width 341 height 21
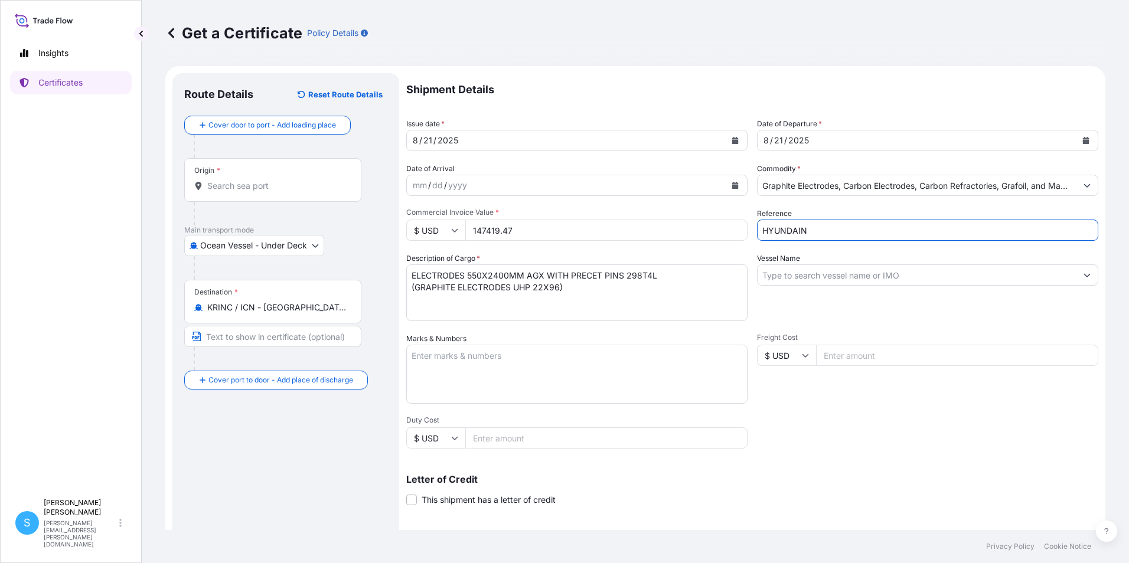
type input "HYUNDAIN"
click at [783, 276] on input "Vessel Name" at bounding box center [916, 274] width 319 height 21
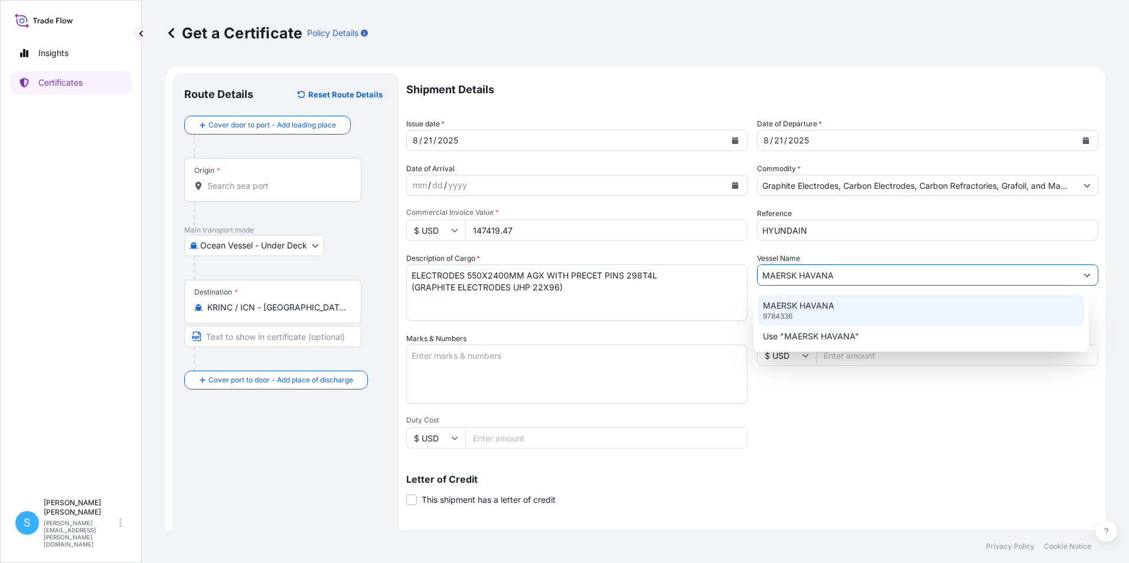
click at [825, 323] on div "MAERSK HAVANA 9784336" at bounding box center [921, 310] width 326 height 31
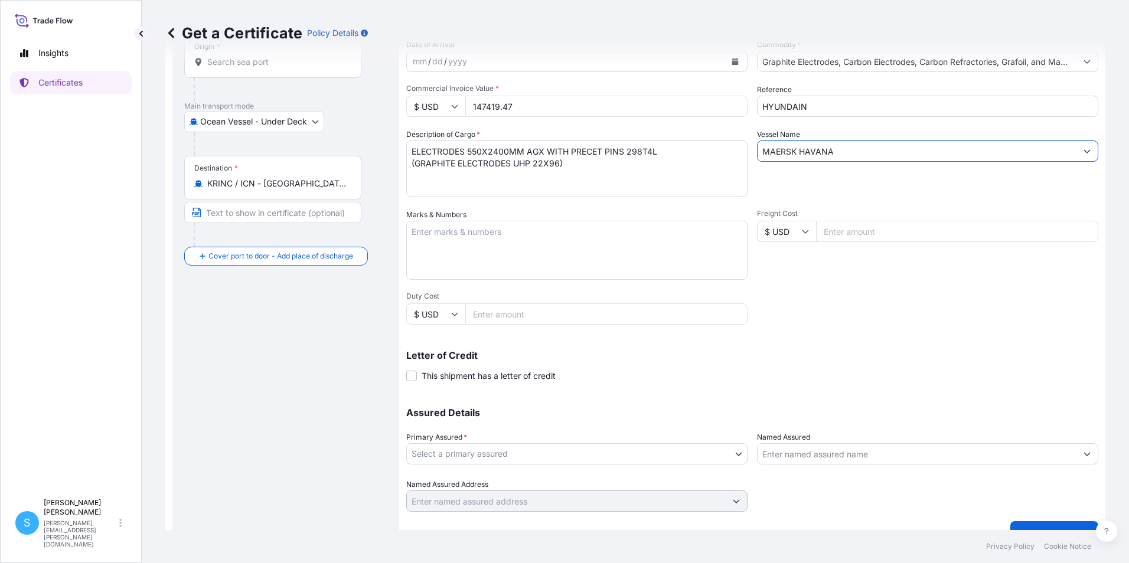
scroll to position [146, 0]
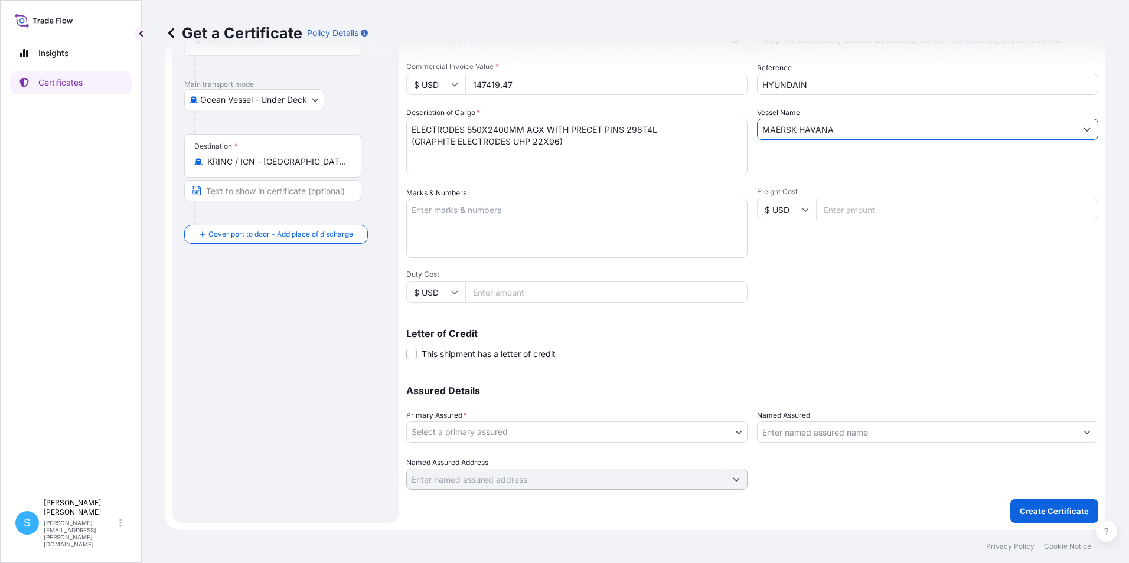
type input "MAERSK HAVANA"
click at [584, 434] on body "2 options available. Insights Certificates S [PERSON_NAME] [PERSON_NAME][EMAIL_…" at bounding box center [564, 281] width 1129 height 563
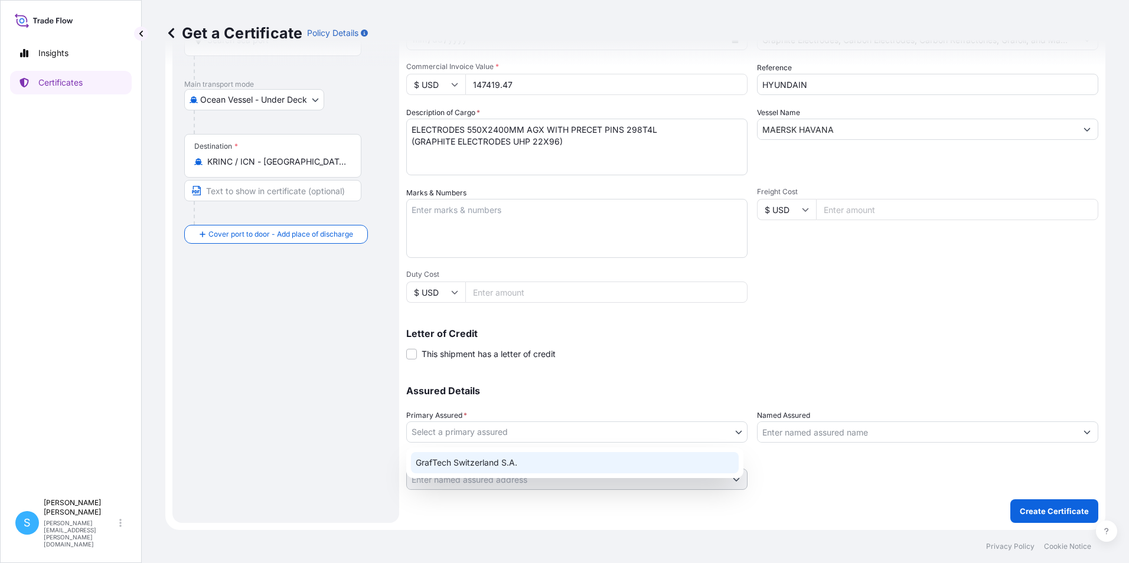
click at [537, 461] on div "GrafTech Switzerland S.A." at bounding box center [575, 462] width 328 height 21
select select "31801"
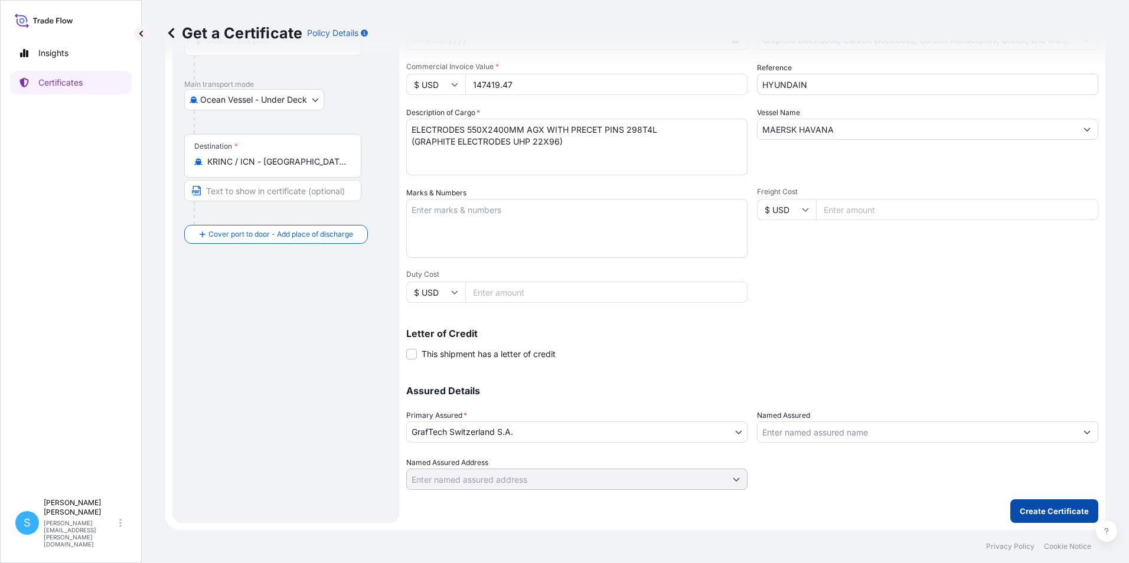
click at [1057, 515] on p "Create Certificate" at bounding box center [1054, 511] width 69 height 12
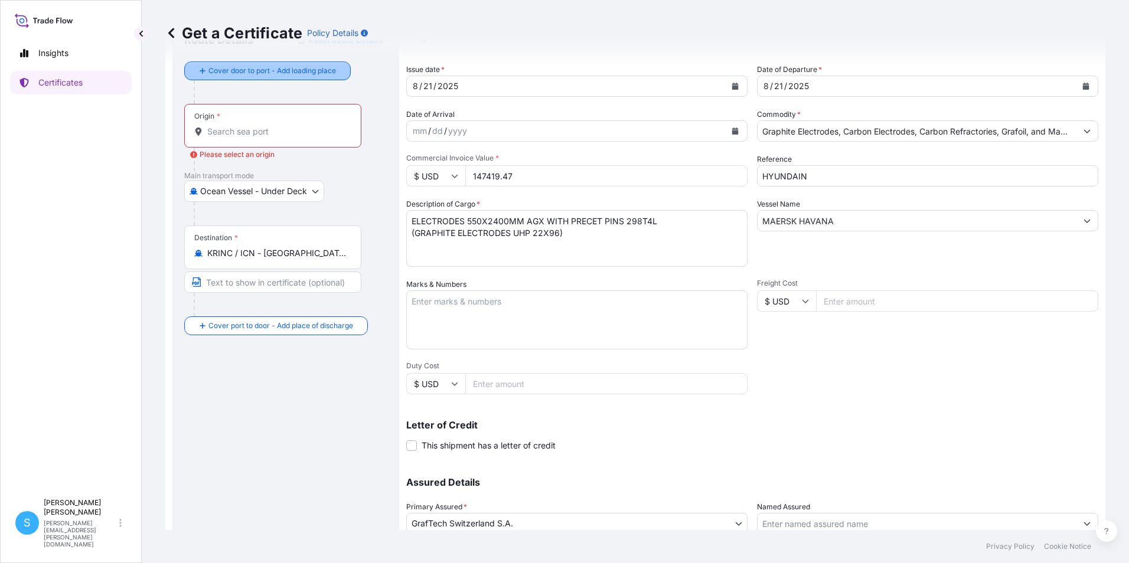
scroll to position [0, 0]
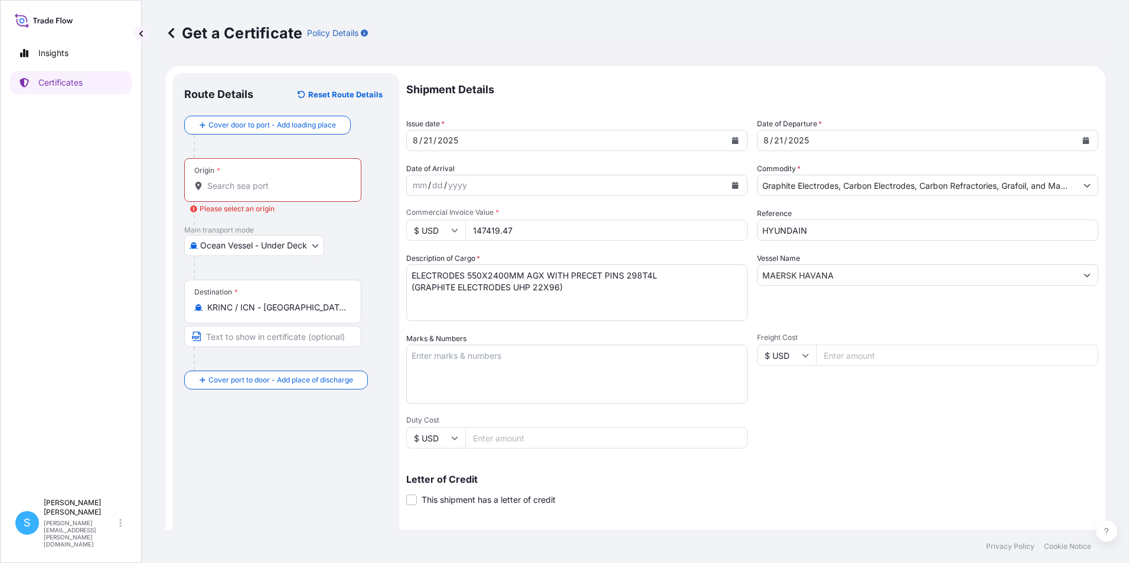
click at [246, 185] on input "Origin * Please select an origin" at bounding box center [276, 186] width 139 height 12
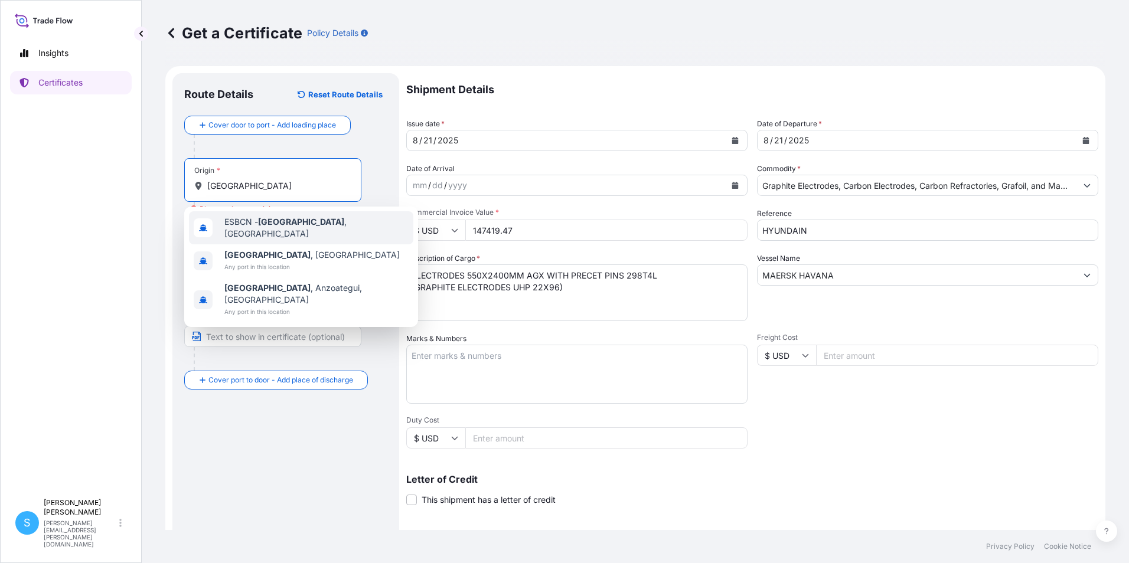
click at [305, 221] on span "ESBCN - [GEOGRAPHIC_DATA] , [GEOGRAPHIC_DATA]" at bounding box center [316, 228] width 184 height 24
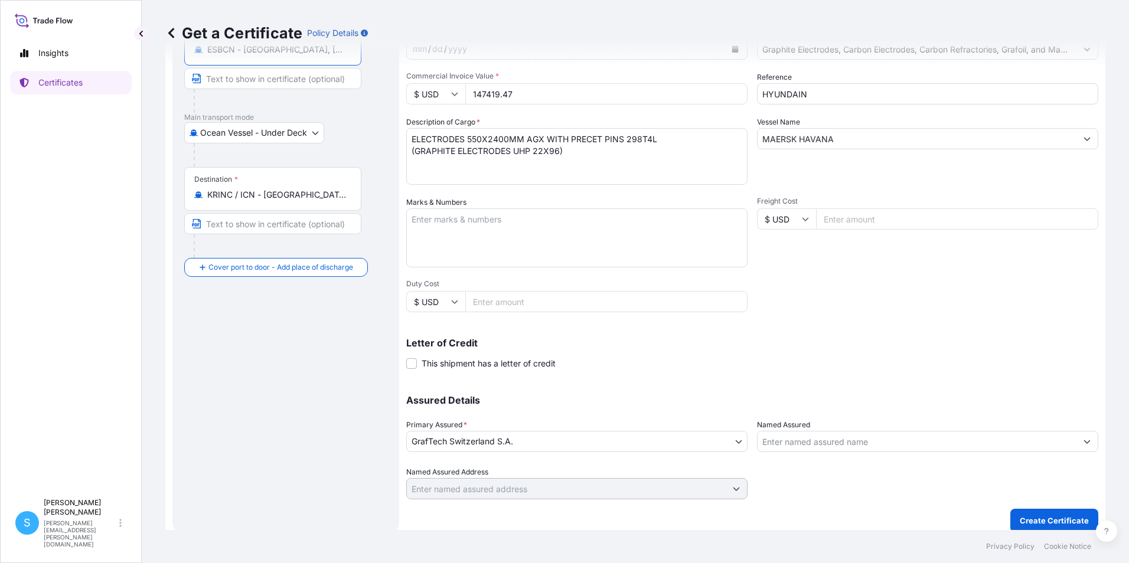
scroll to position [146, 0]
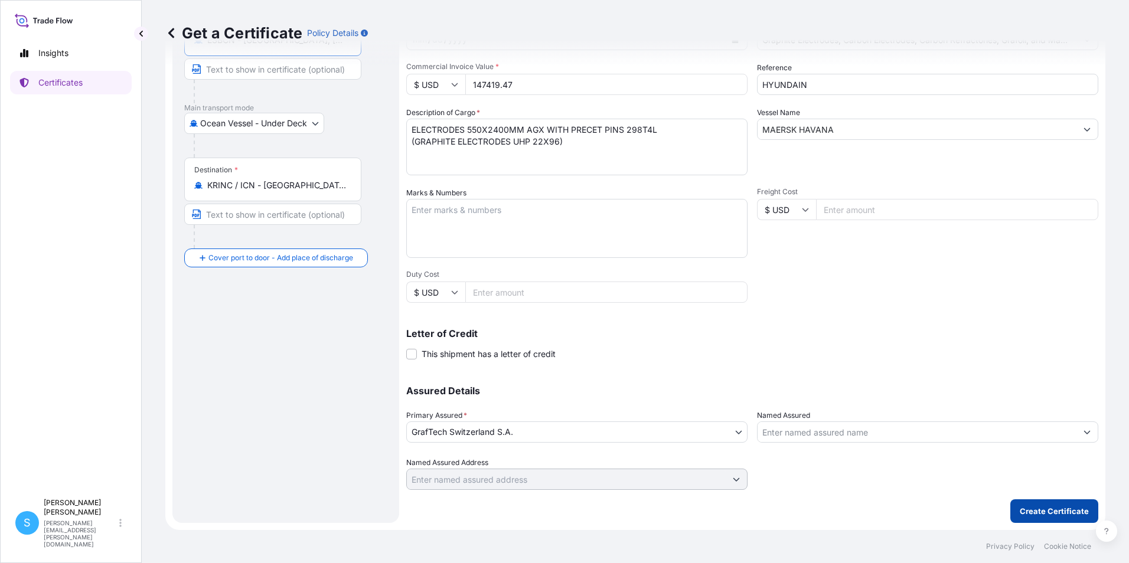
type input "ESBCN - [GEOGRAPHIC_DATA], [GEOGRAPHIC_DATA]"
click at [1028, 505] on p "Create Certificate" at bounding box center [1054, 511] width 69 height 12
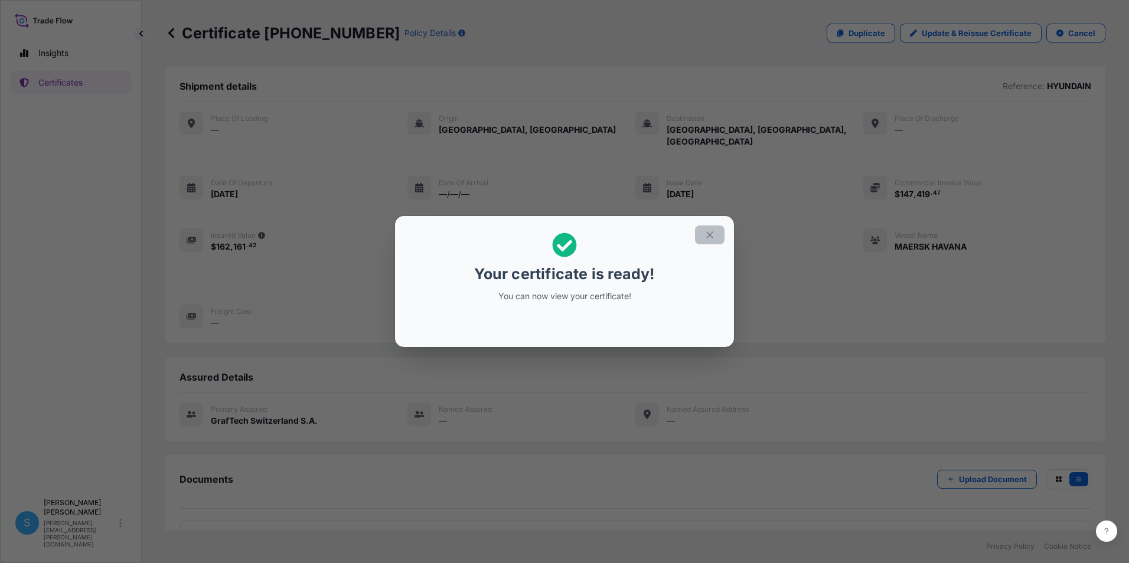
click at [714, 238] on icon "button" at bounding box center [709, 235] width 11 height 11
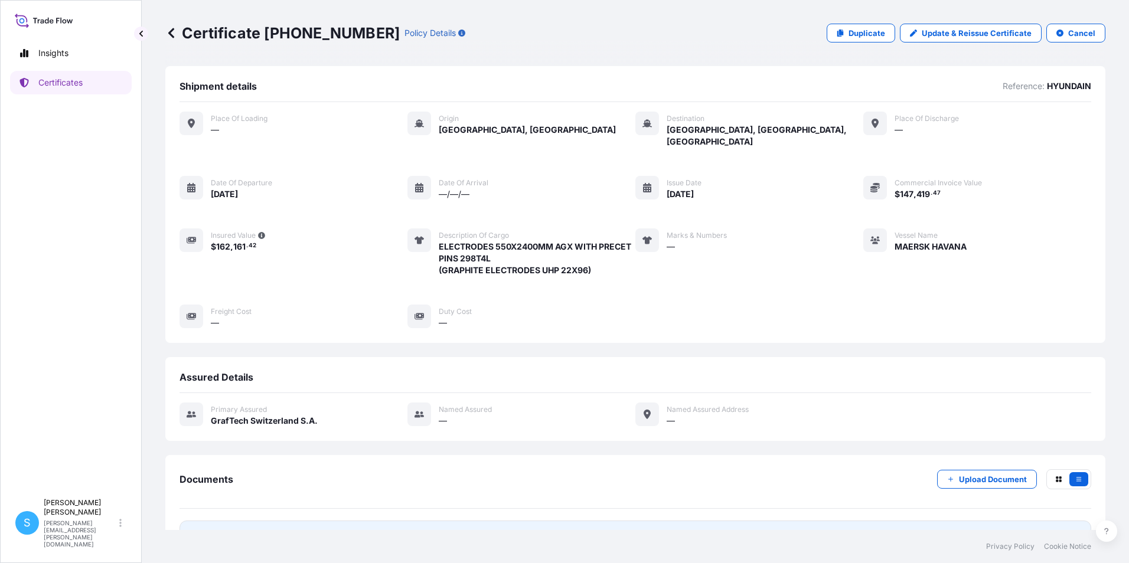
click at [340, 521] on link "PDF Certificate [DATE]T15:12:58.780312" at bounding box center [634, 536] width 911 height 31
